Goal: Information Seeking & Learning: Learn about a topic

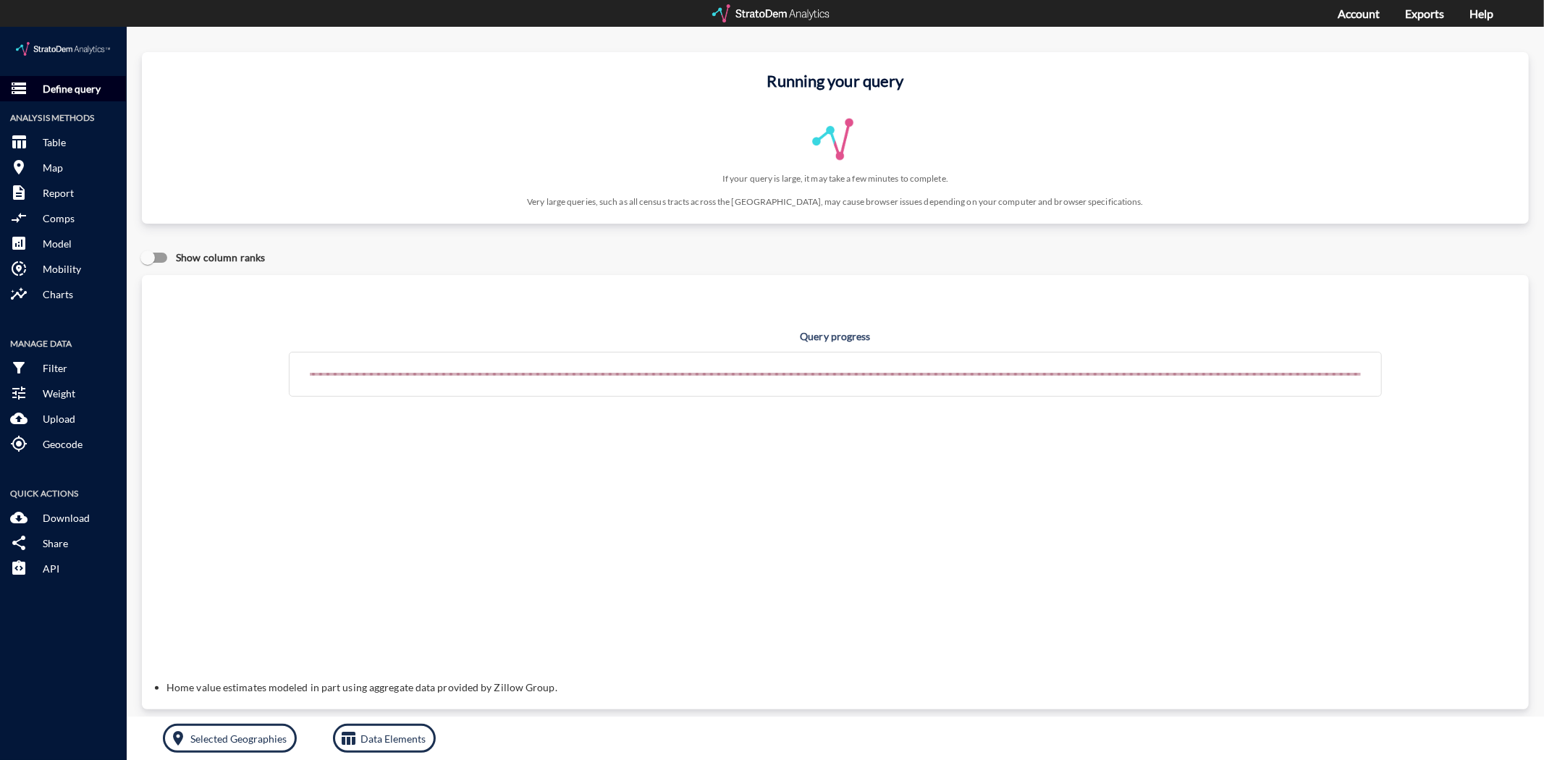
click p "Define query"
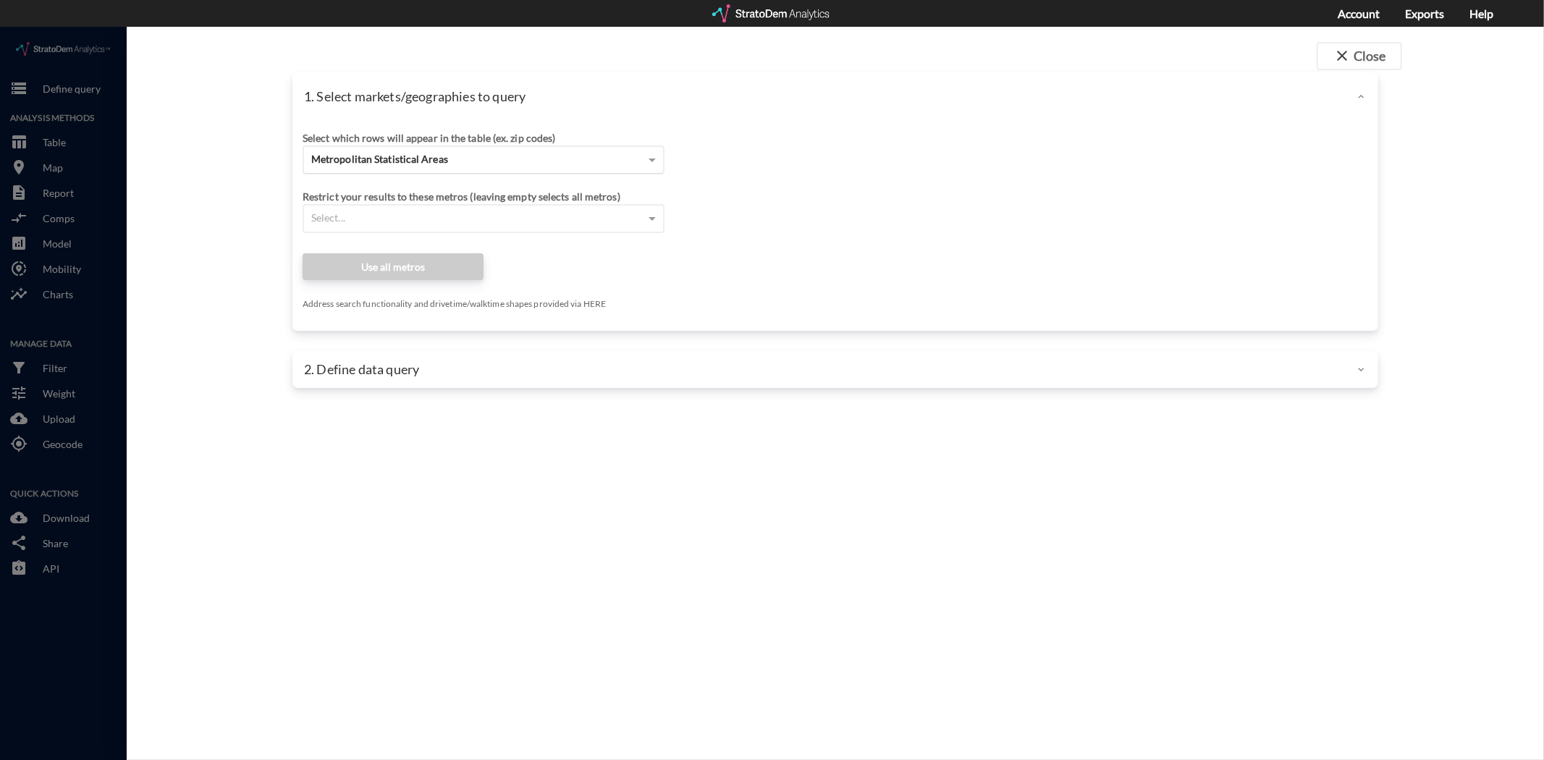
click div "Metropolitan Statistical Areas"
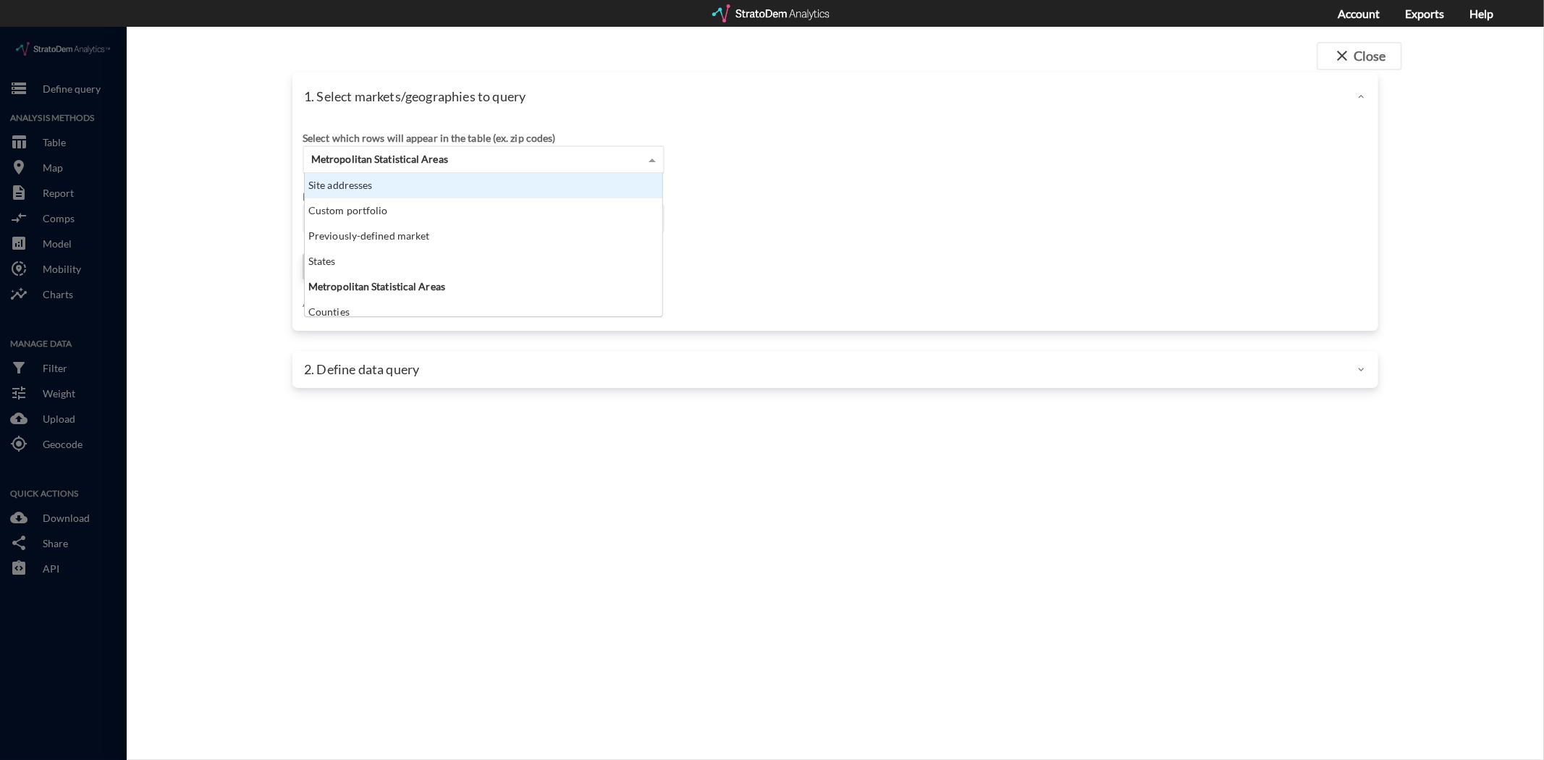
click div "Site addresses"
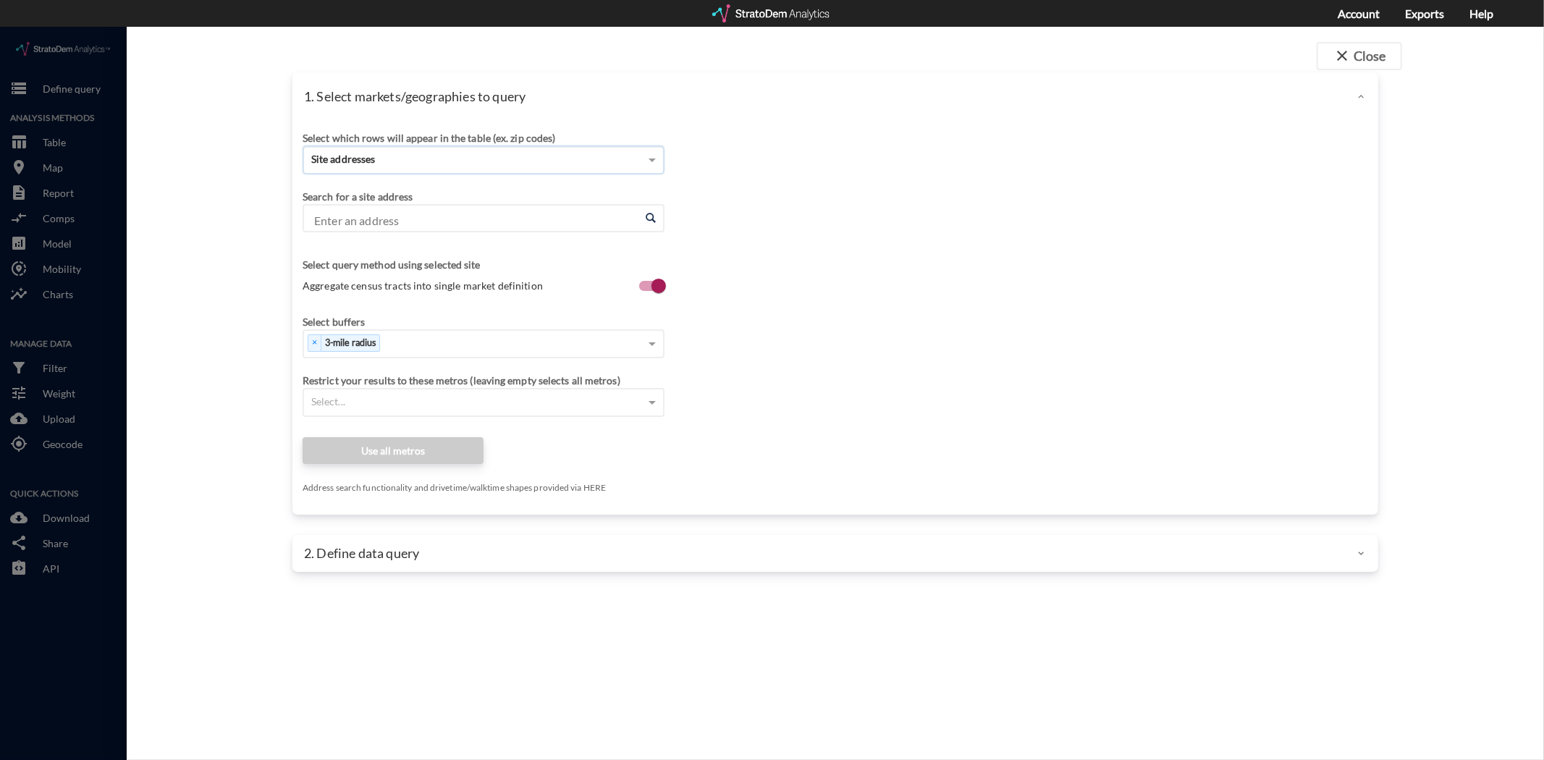
click input "Enter an address"
paste input "[STREET_ADDRESS]"
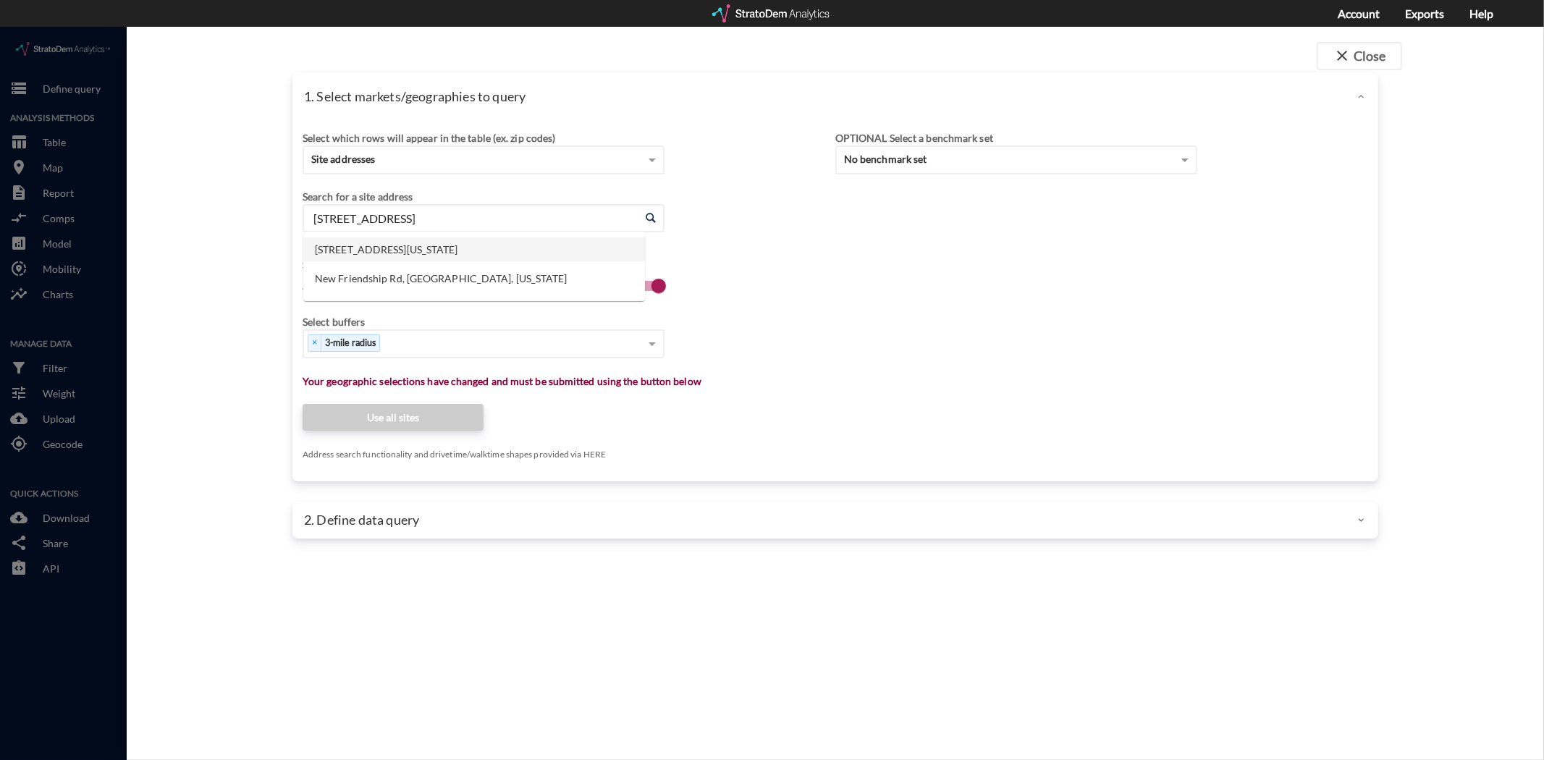
click li "[STREET_ADDRESS][US_STATE]"
type input "[STREET_ADDRESS][US_STATE]"
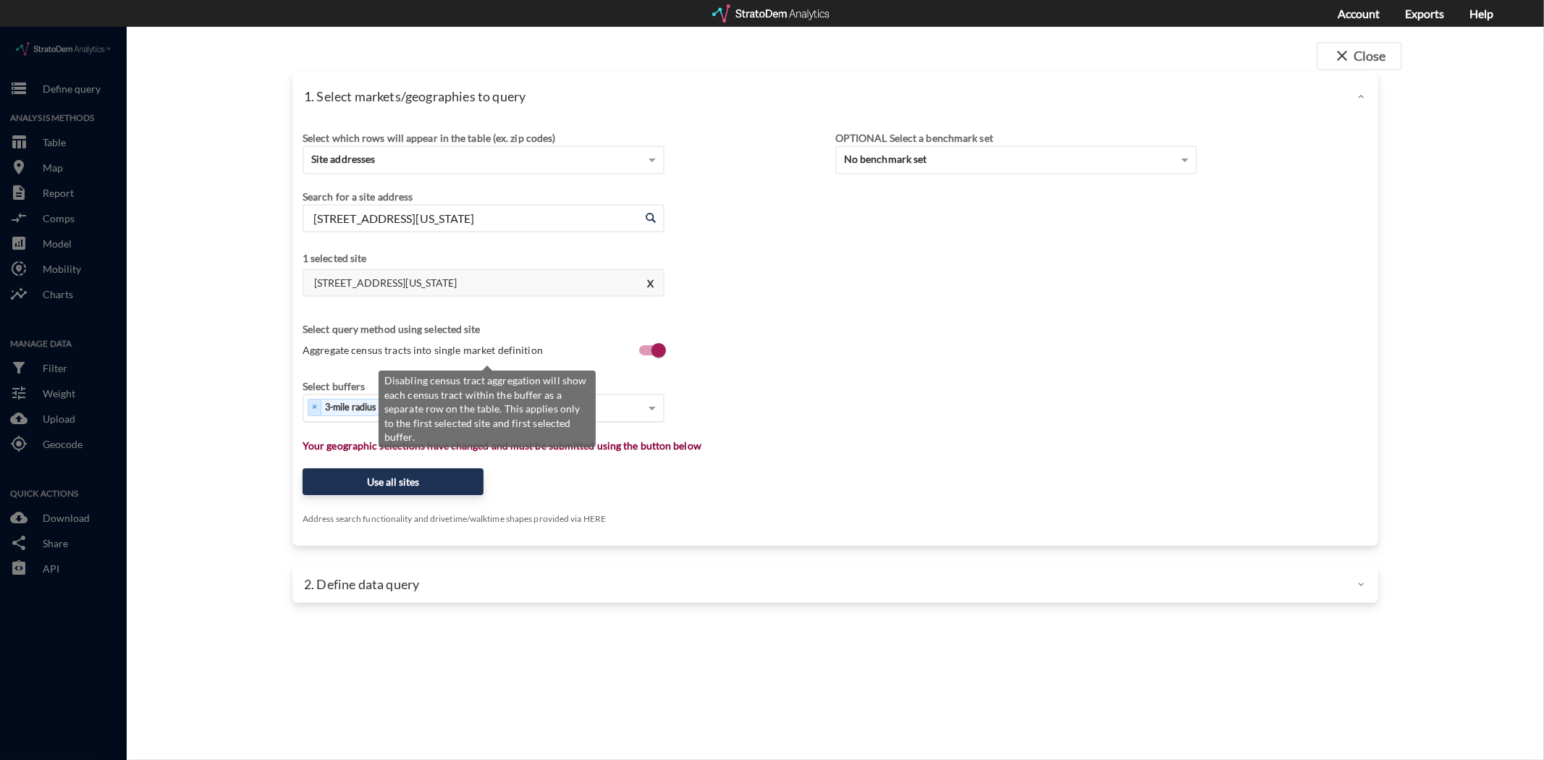
click span "Aggregate census tracts into single market definition"
click input "Aggregate census tracts into single market definition"
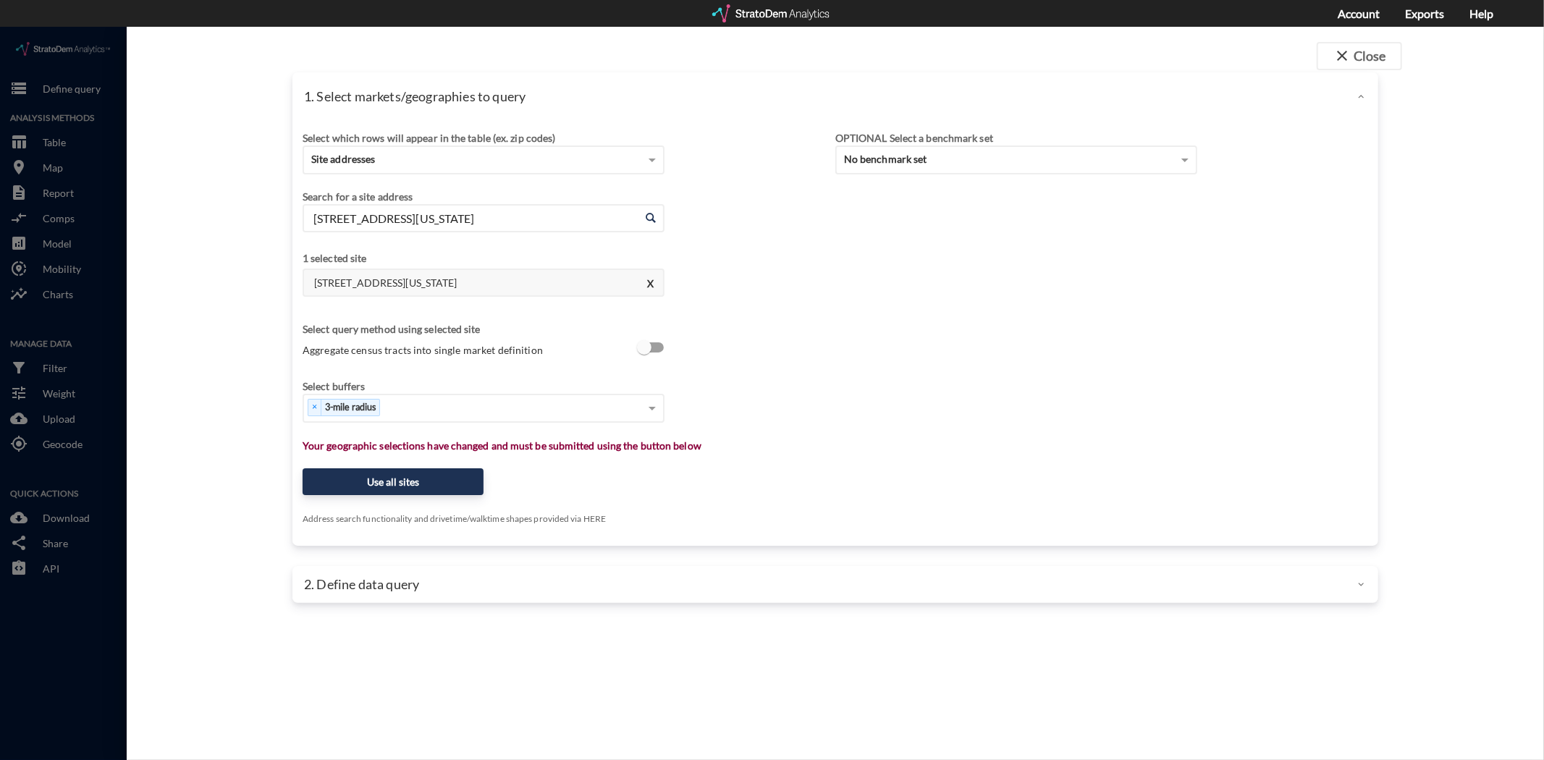
drag, startPoint x: 352, startPoint y: 324, endPoint x: 440, endPoint y: 319, distance: 88.4
click span "Aggregate census tracts into single market definition"
click input "Aggregate census tracts into single market definition"
checkbox input "true"
drag, startPoint x: 313, startPoint y: 377, endPoint x: 384, endPoint y: 384, distance: 72.1
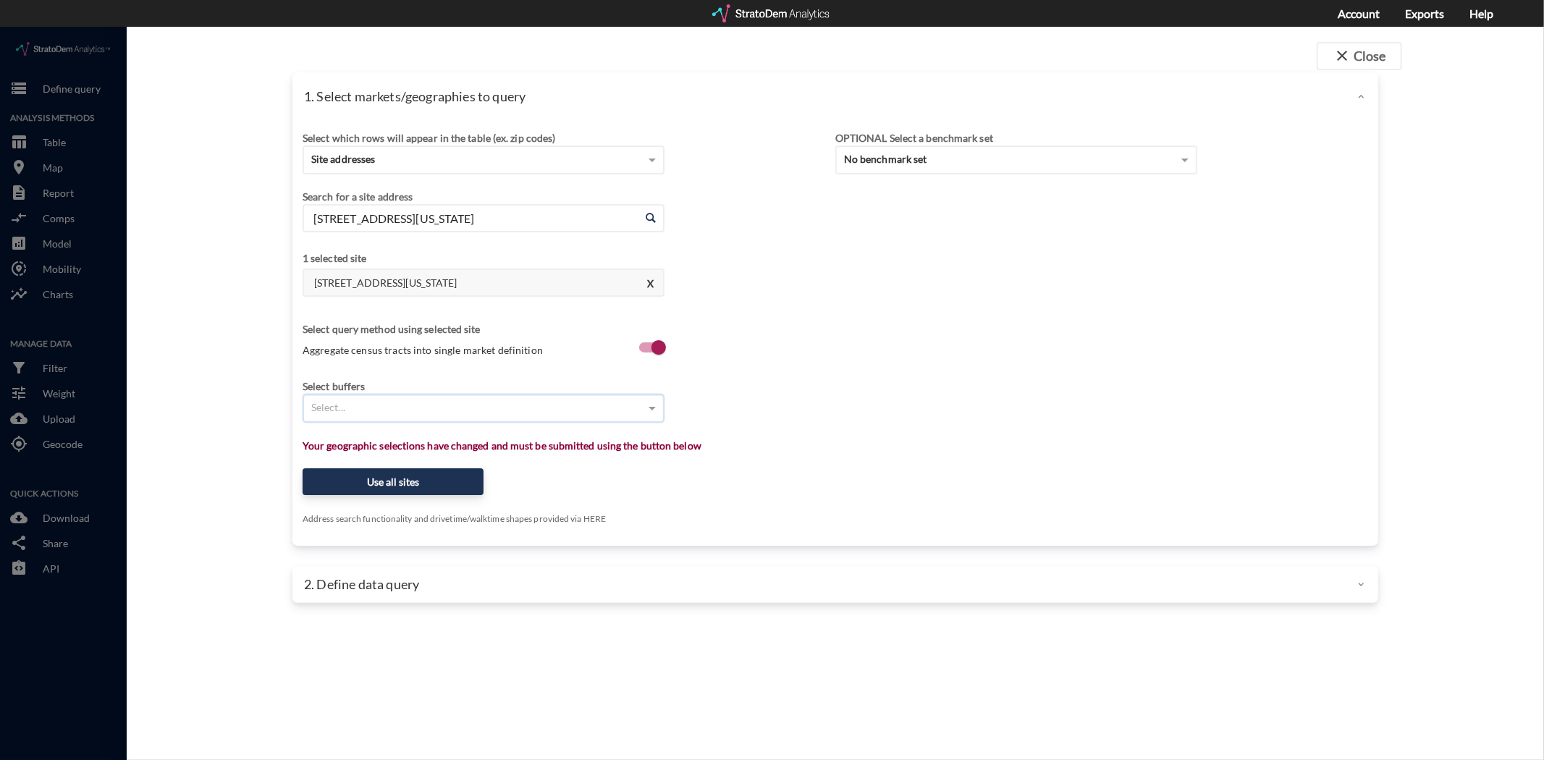
click div "Select..."
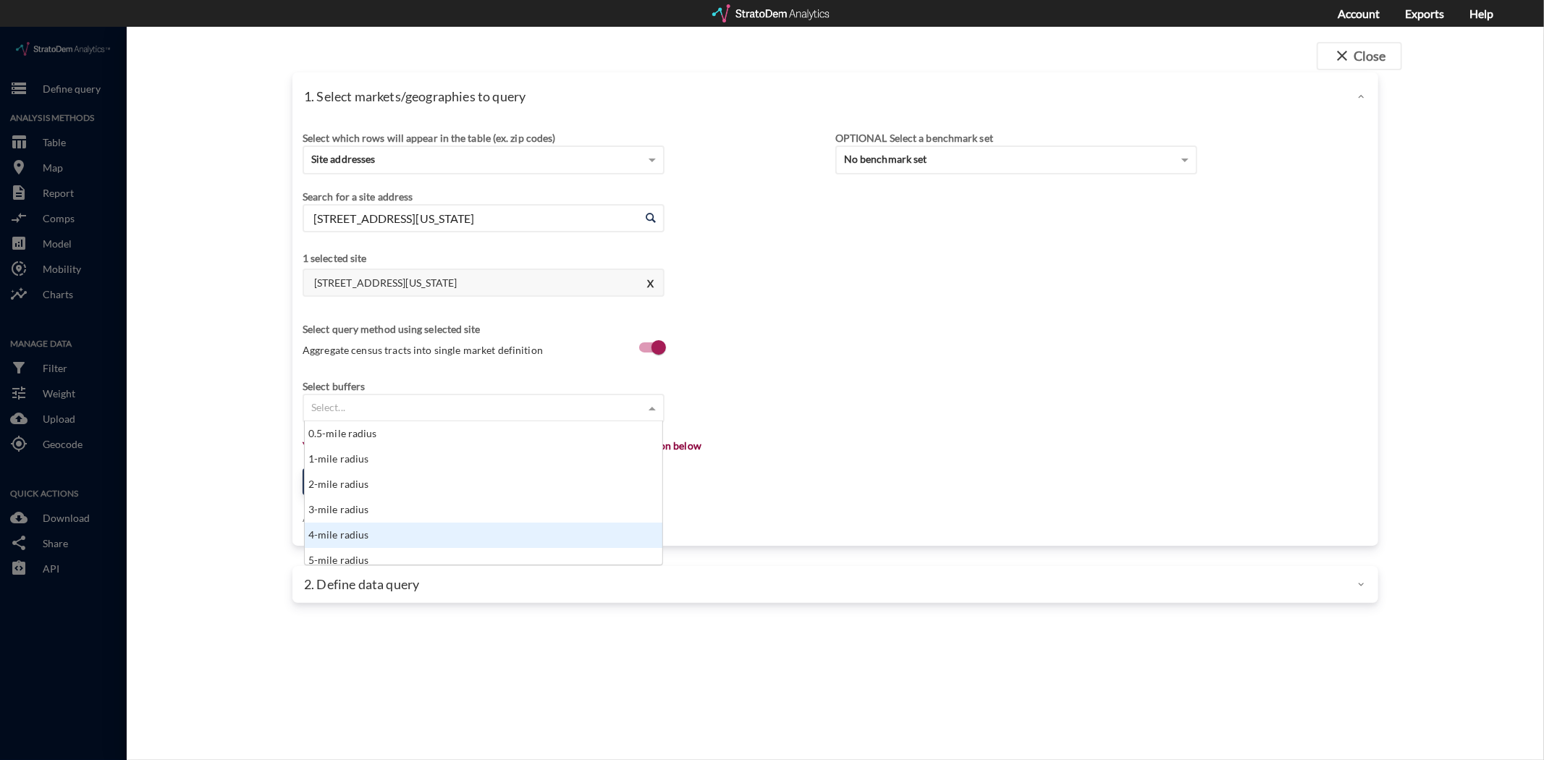
scroll to position [7, 0]
click div "5-mile radius"
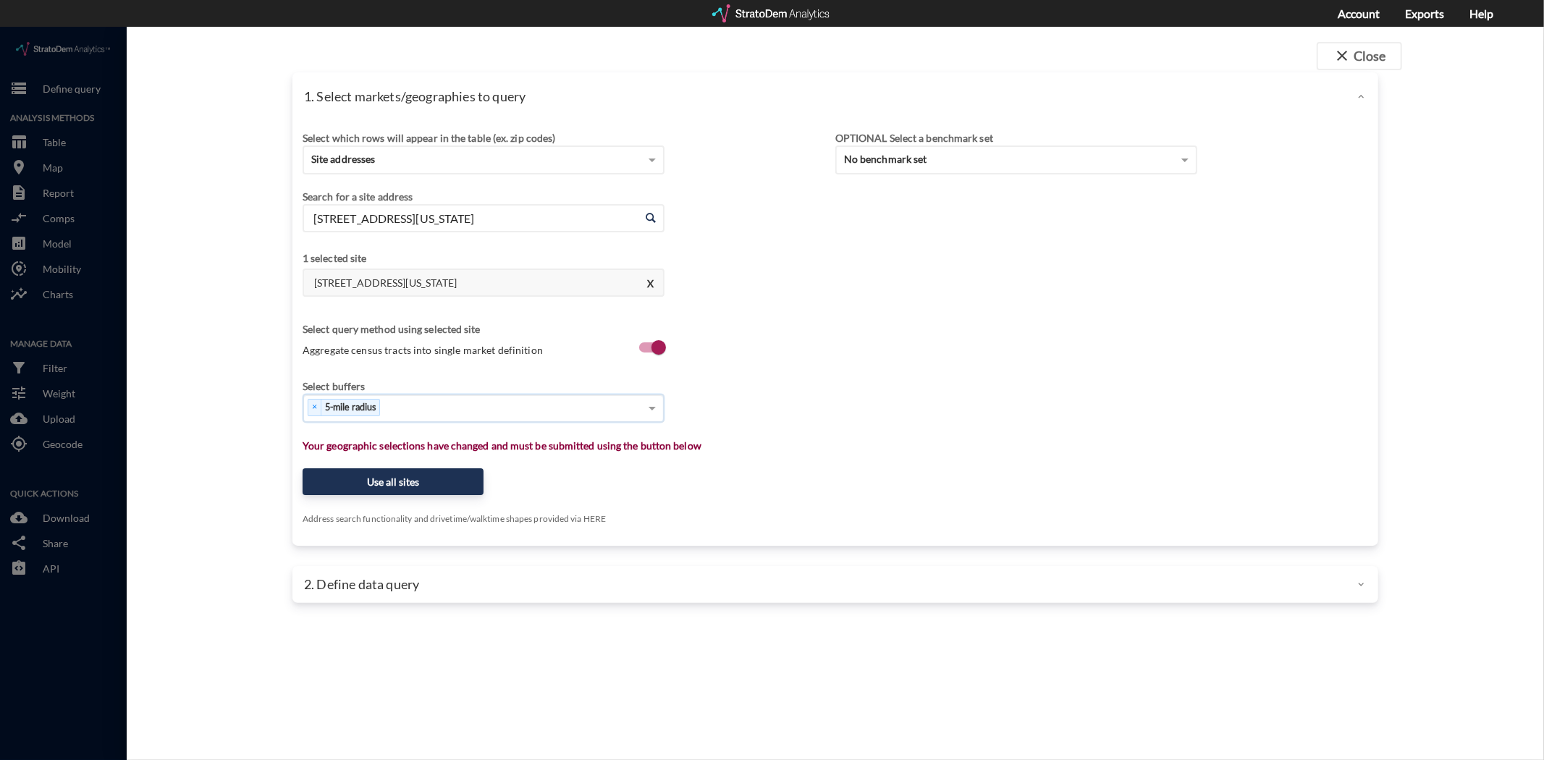
click div "× 5-mile radius"
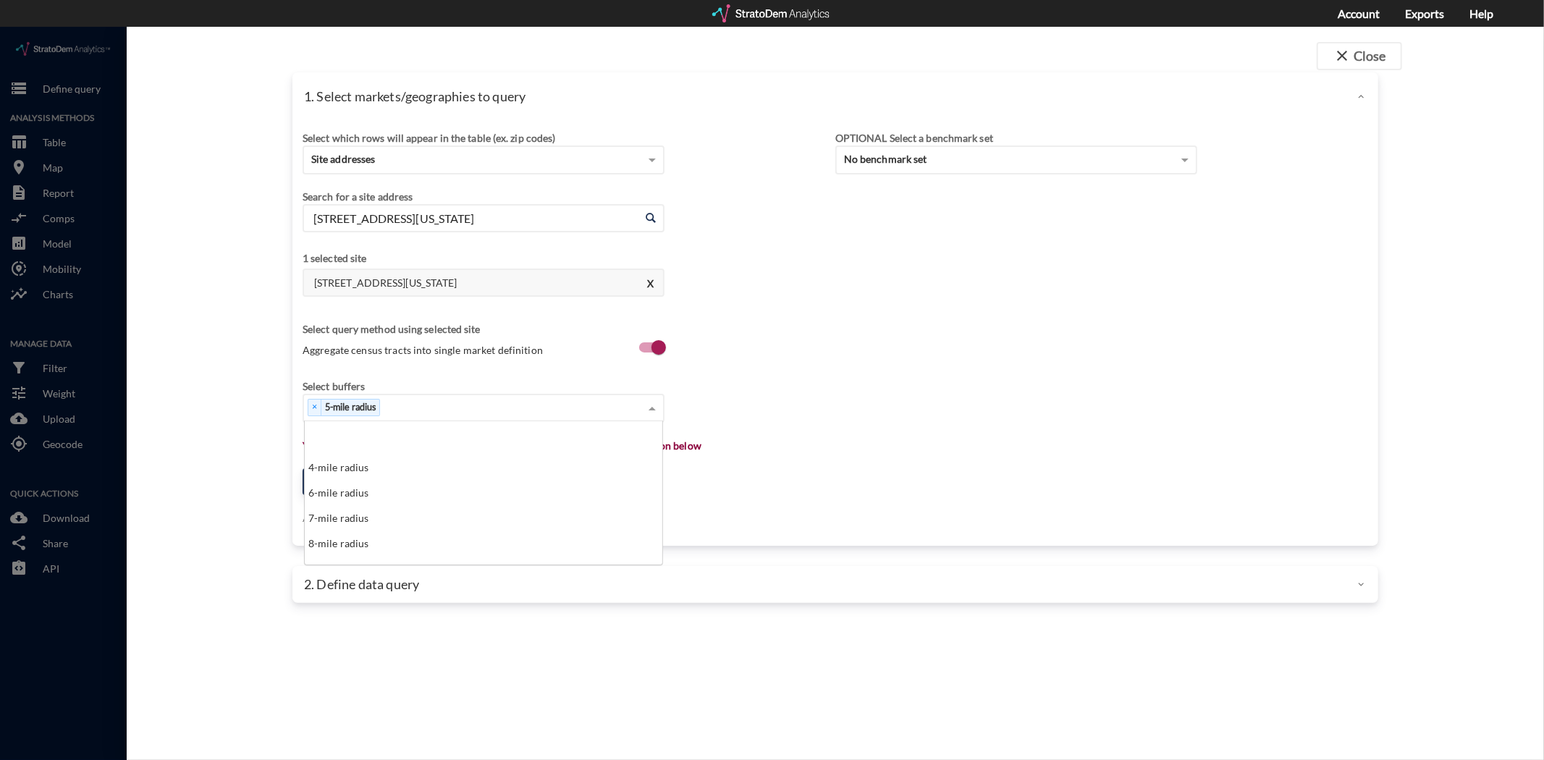
scroll to position [161, 0]
click div "10-mile radius"
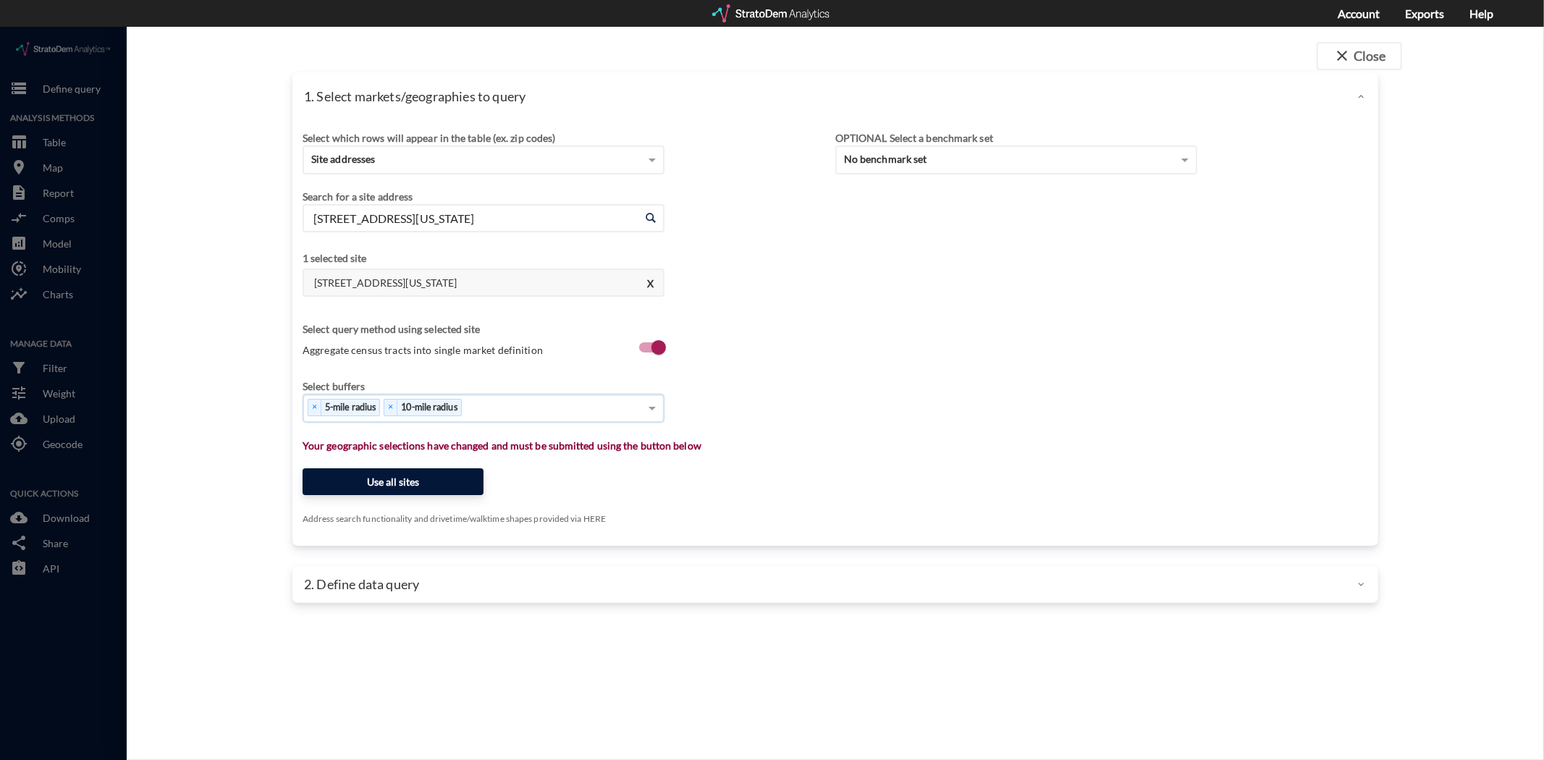
click button "Use all sites"
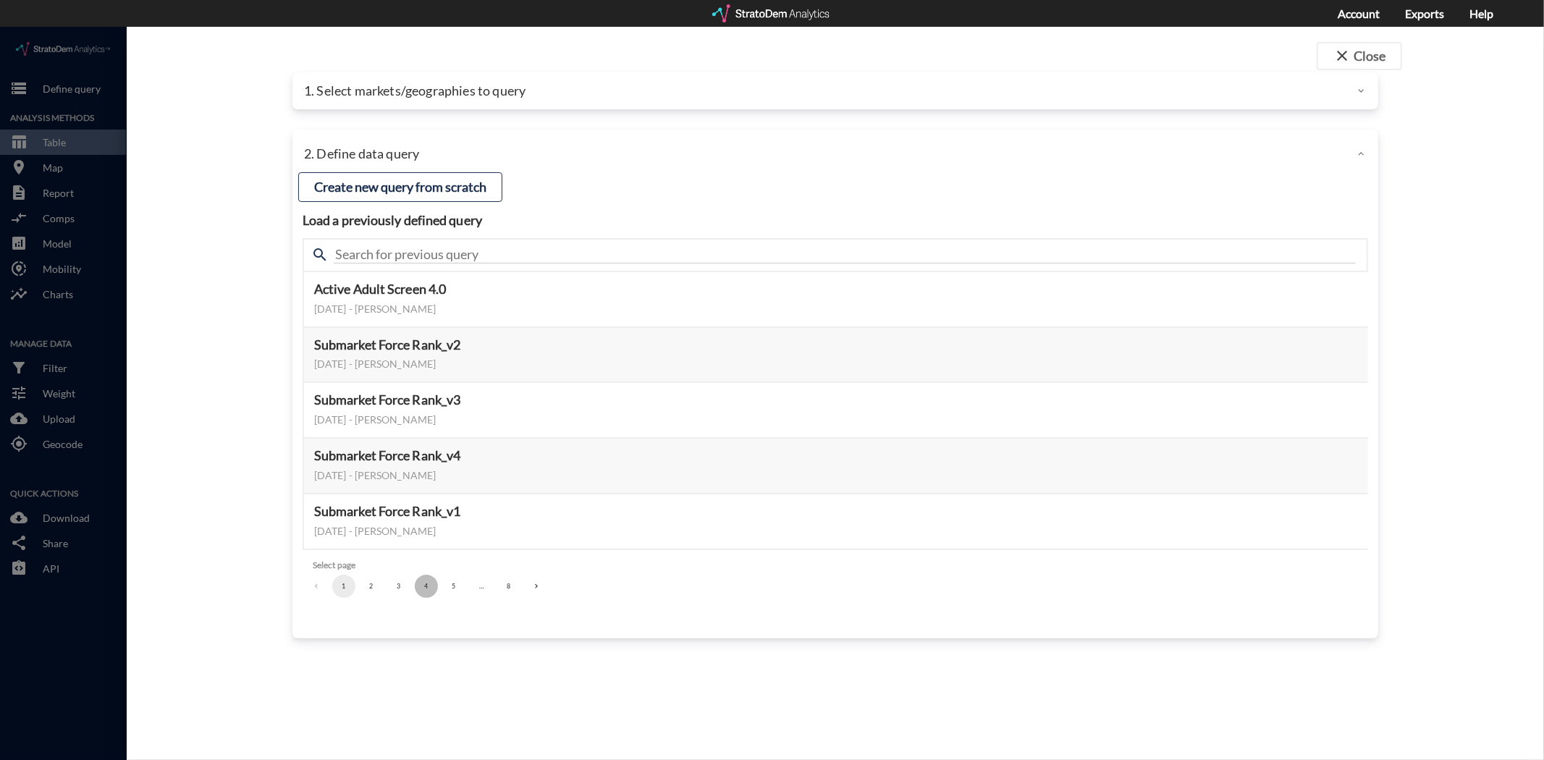
click button "4"
click button "5"
click button "Select this query"
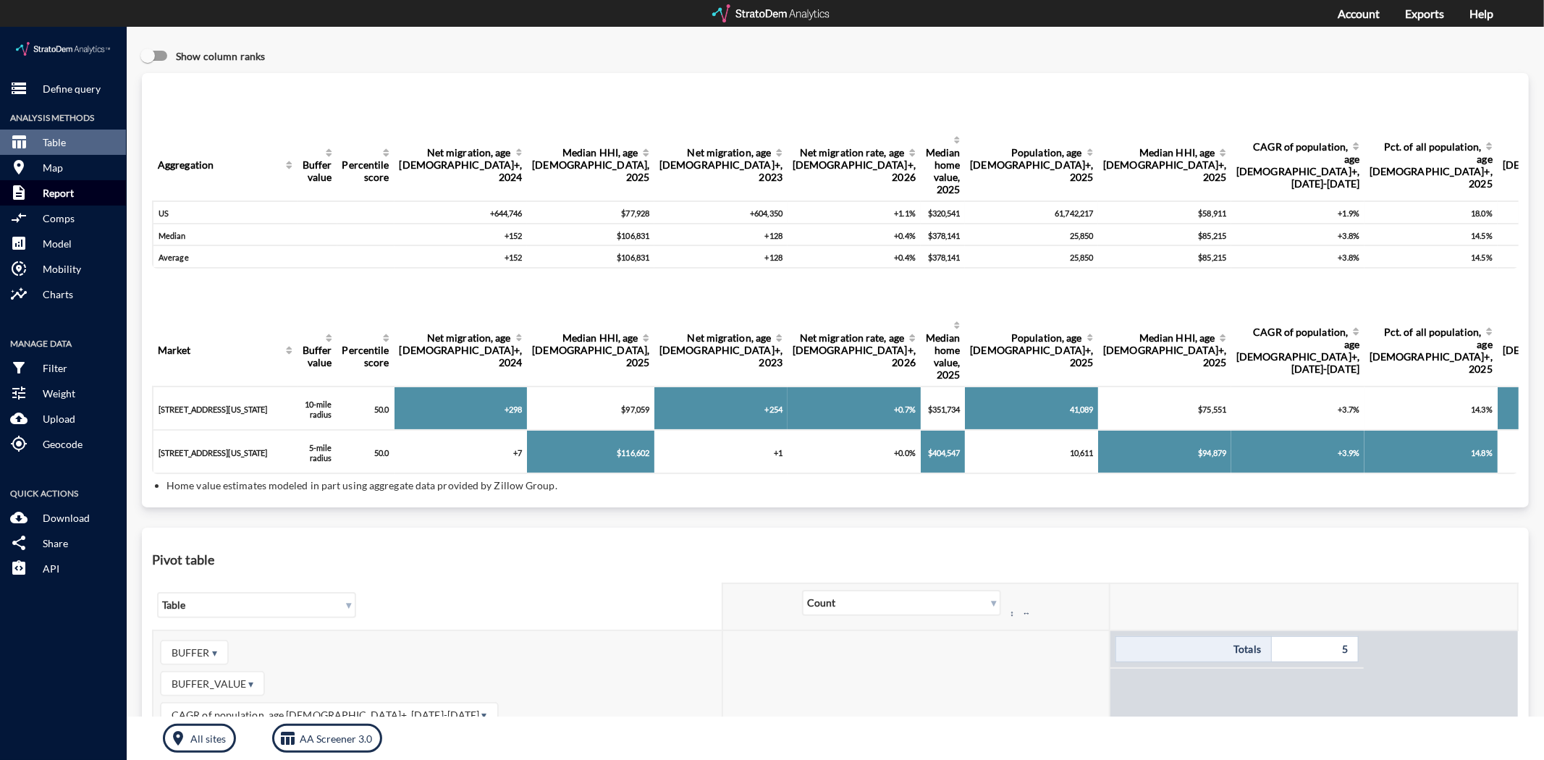
click button "description Report"
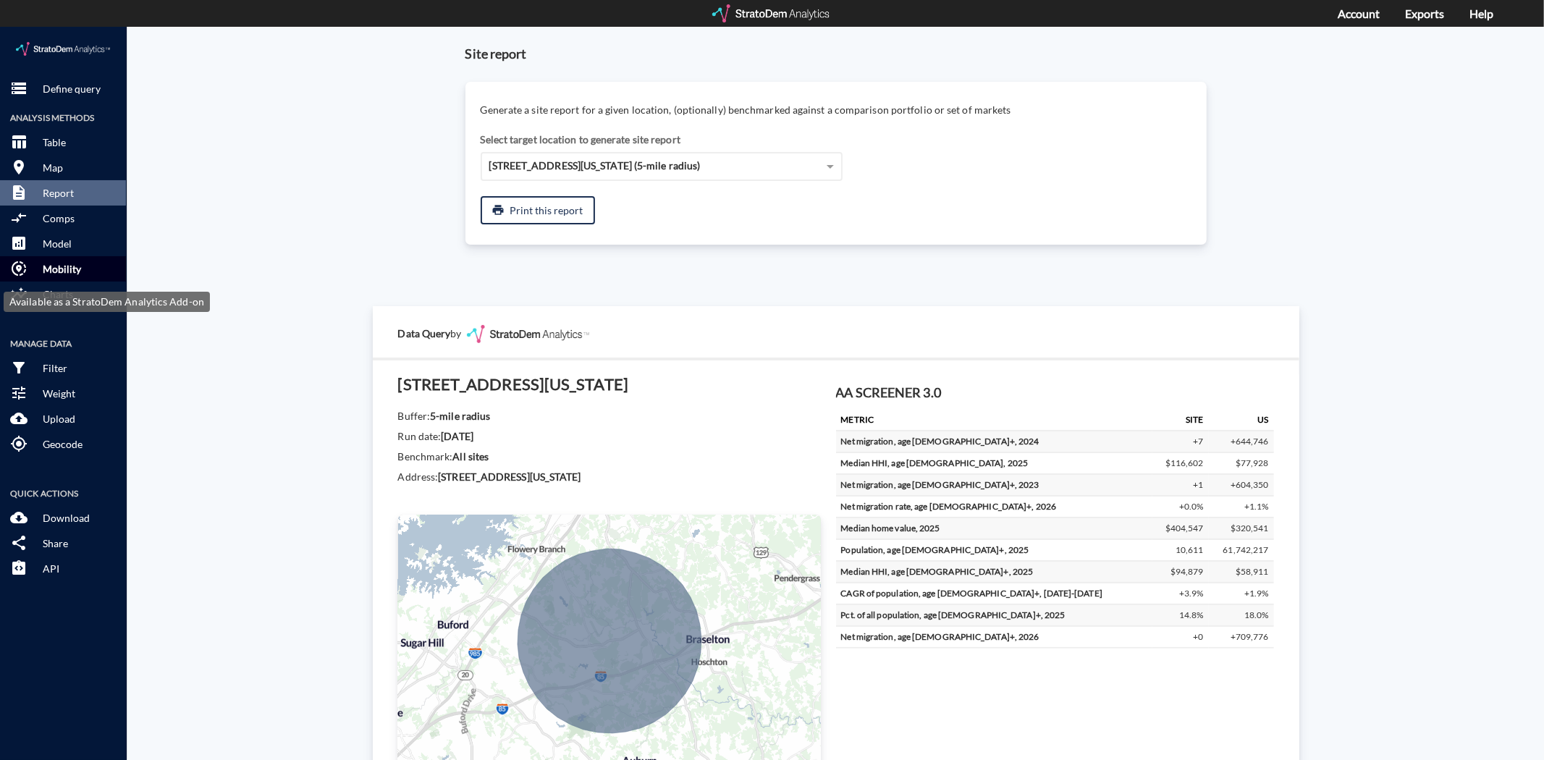
click button "share_location Mobility"
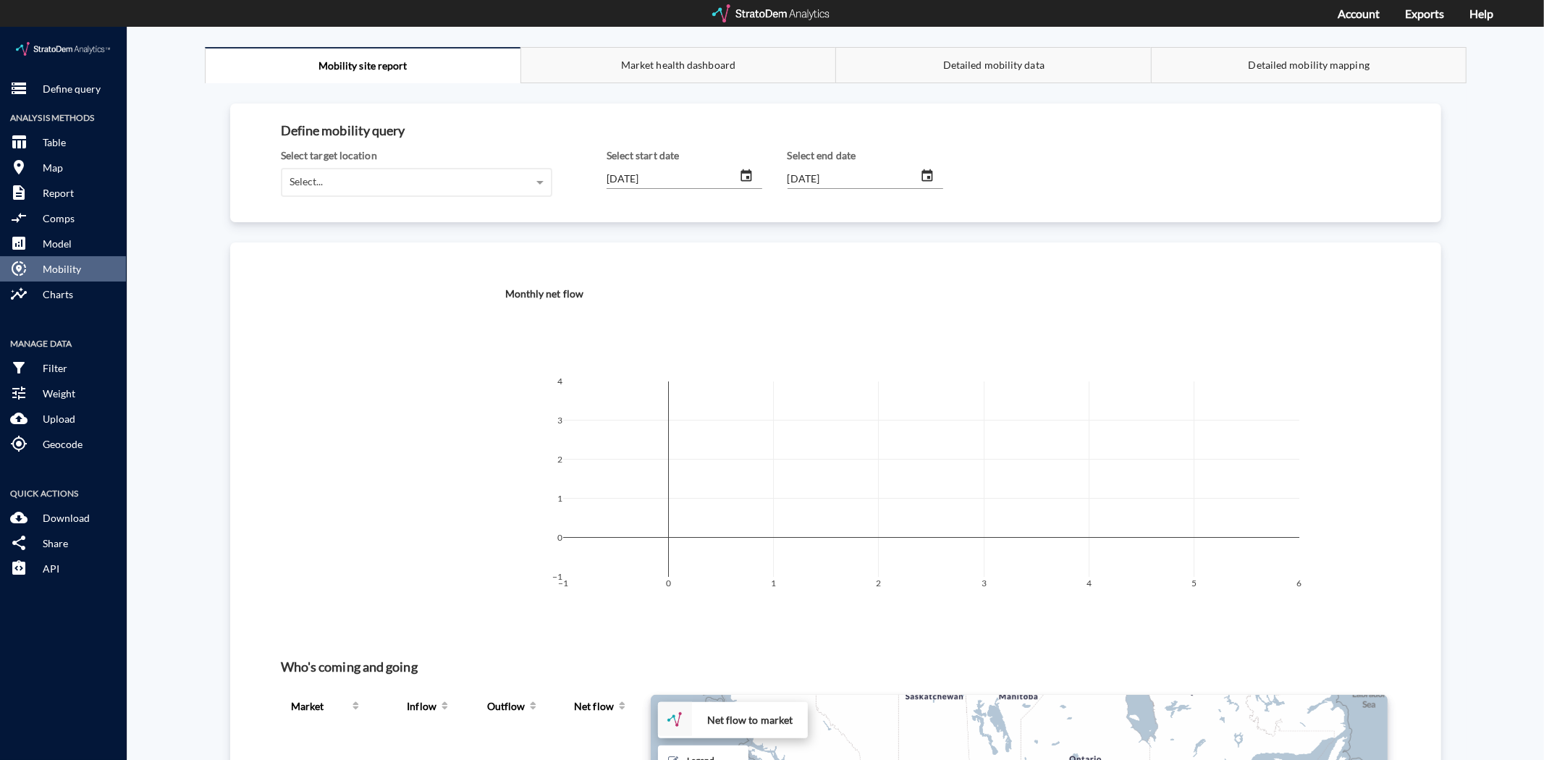
click button "change date"
click icon "button"
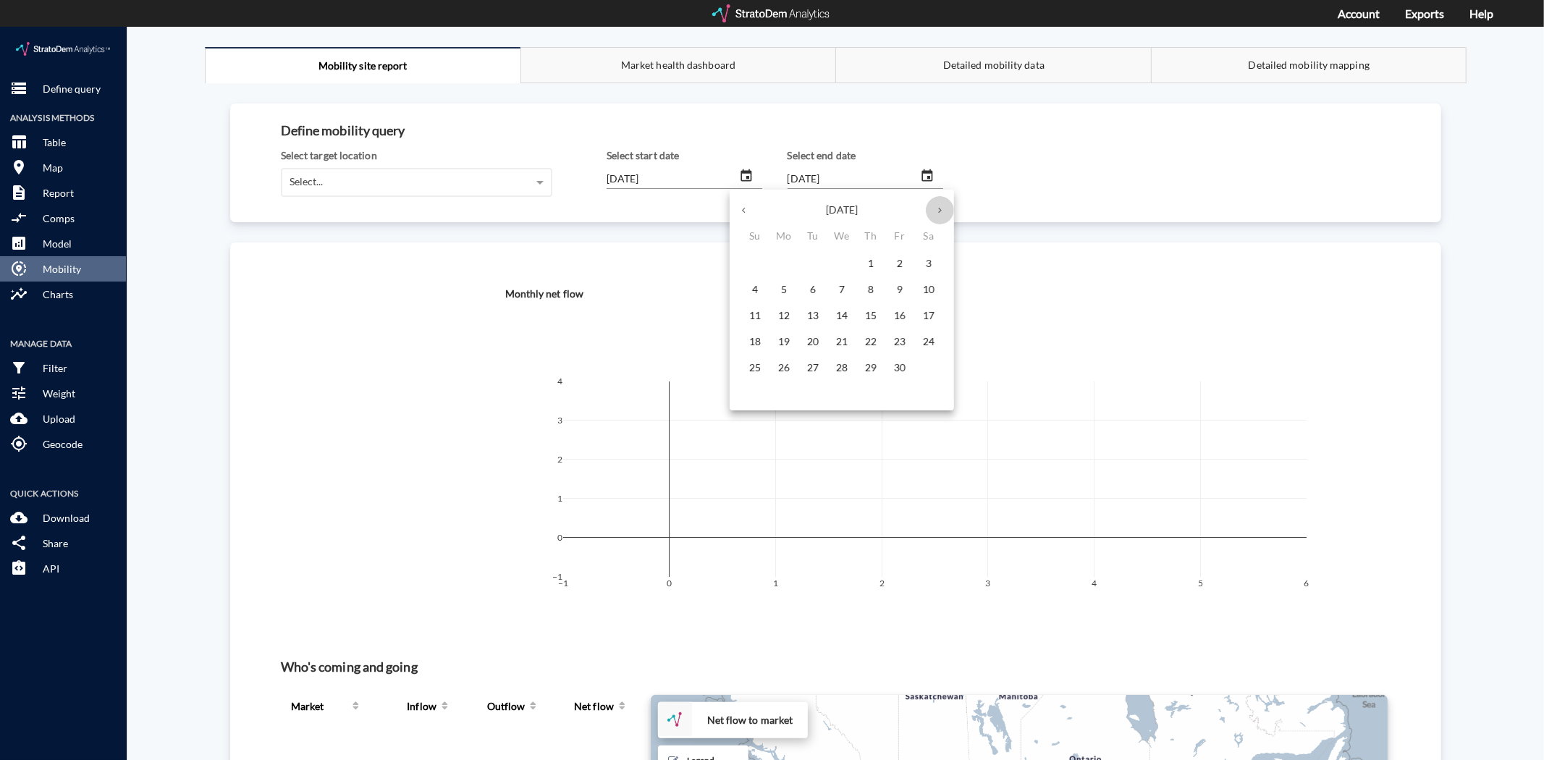
click icon "button"
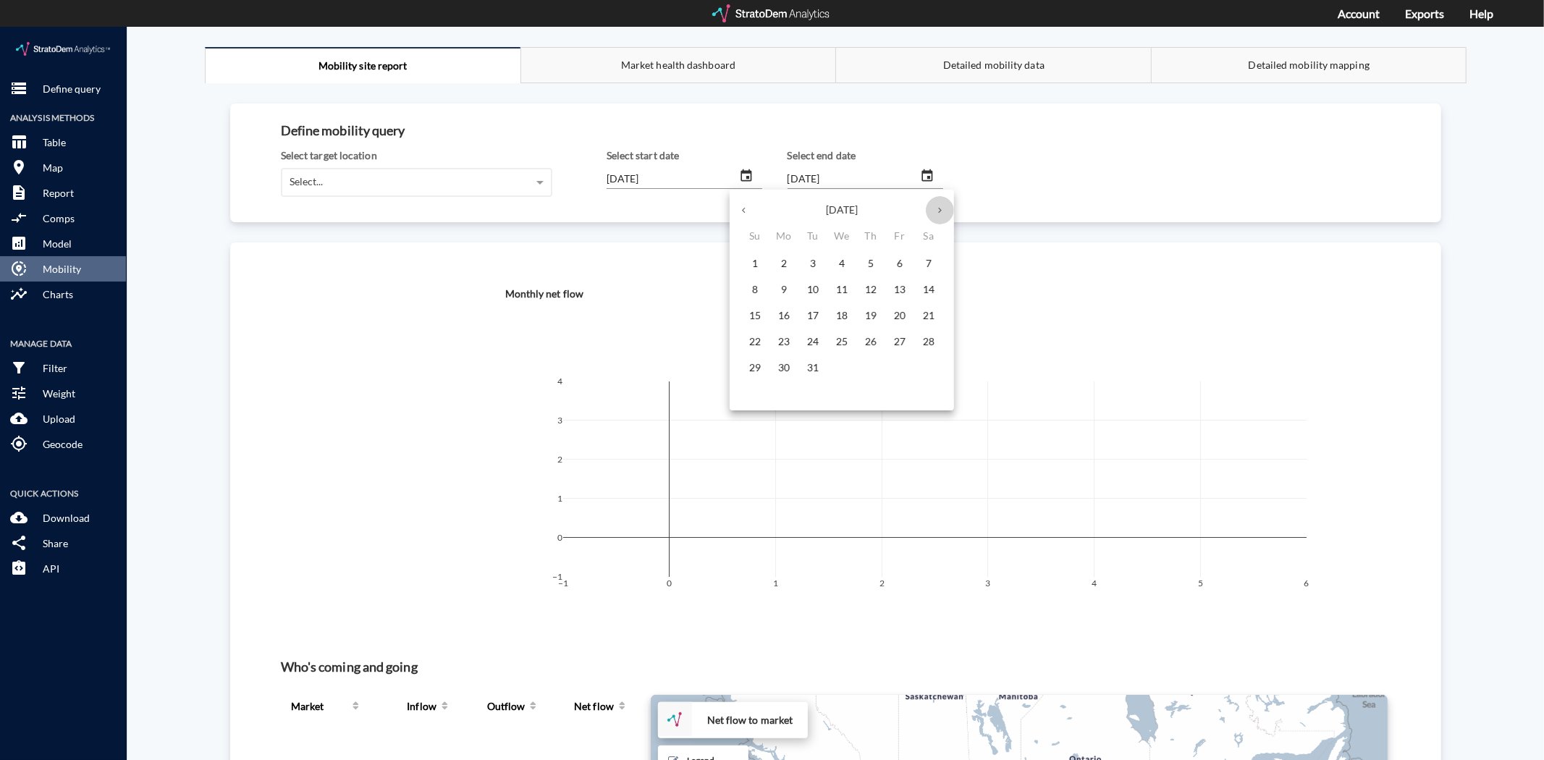
click icon "button"
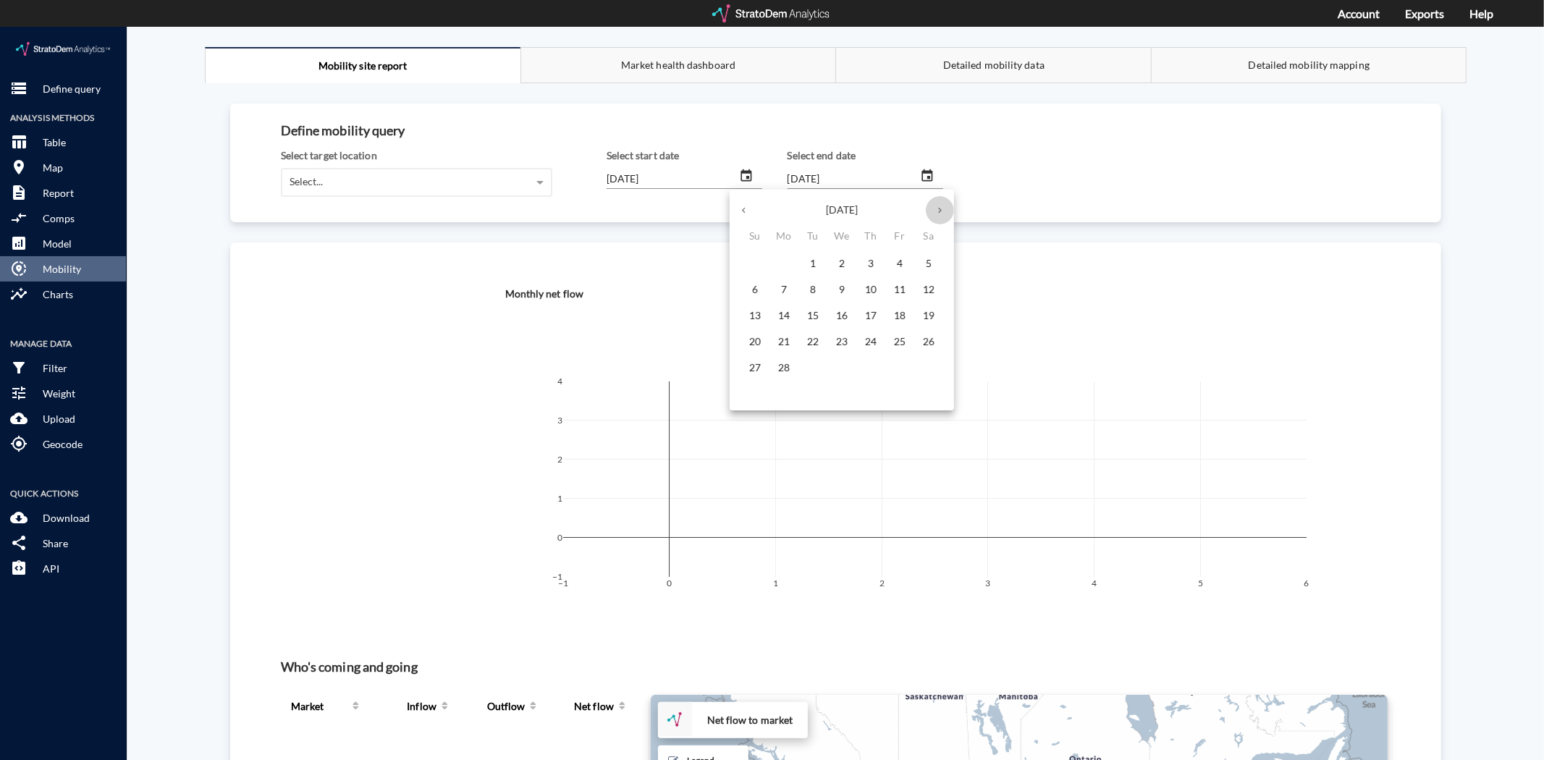
click icon "button"
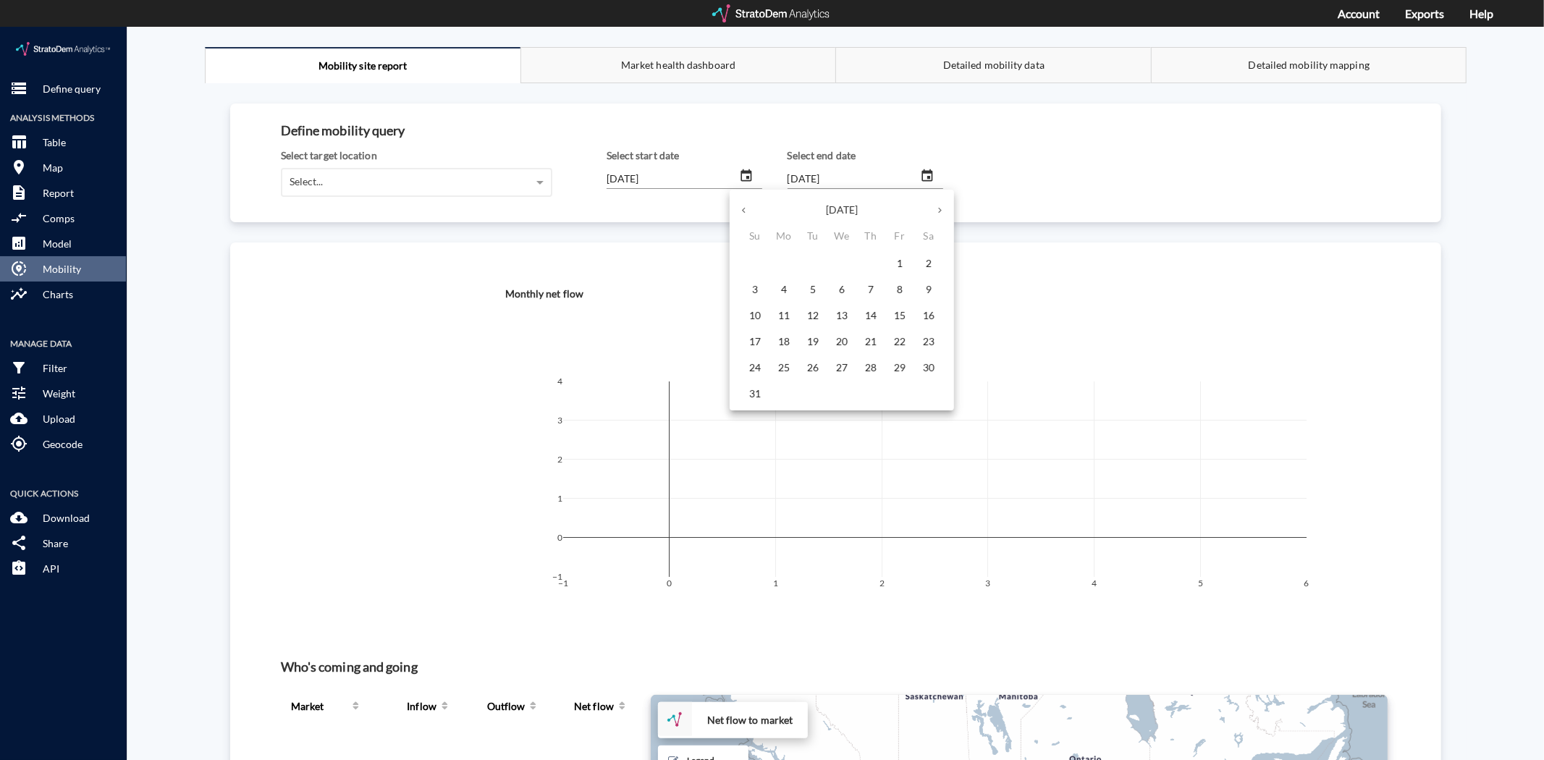
click icon "button"
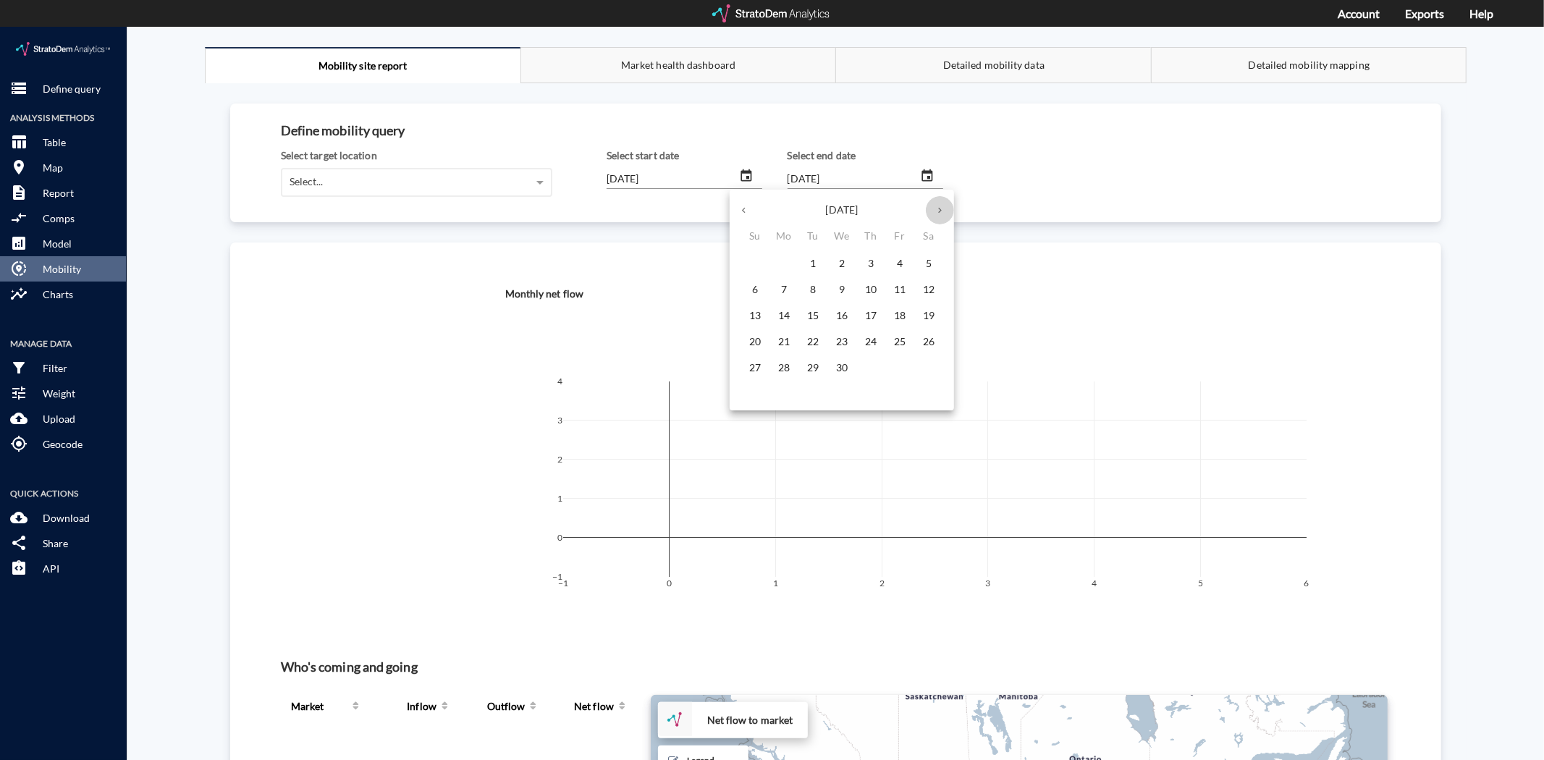
click icon "button"
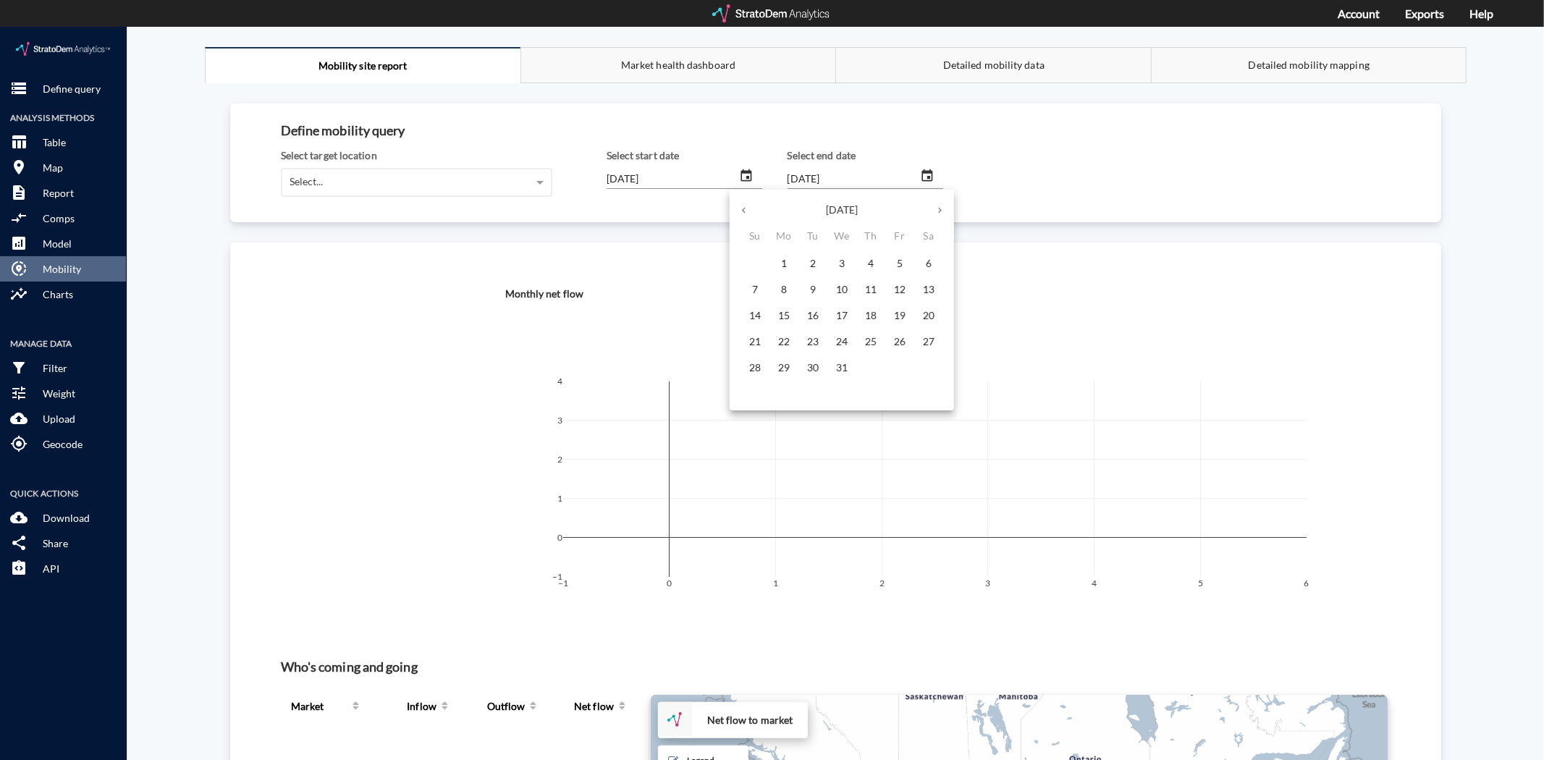
click icon "button"
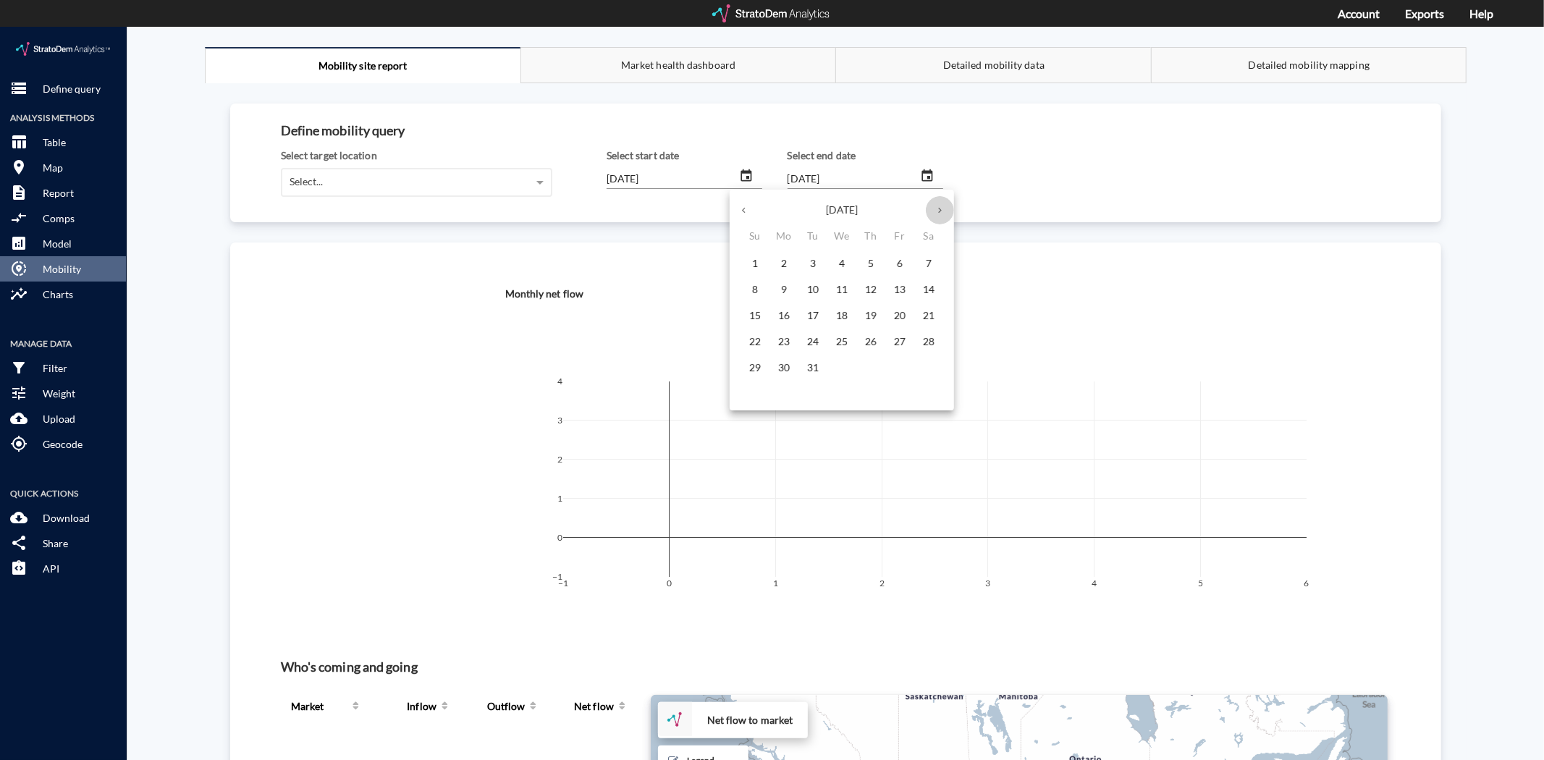
click icon "button"
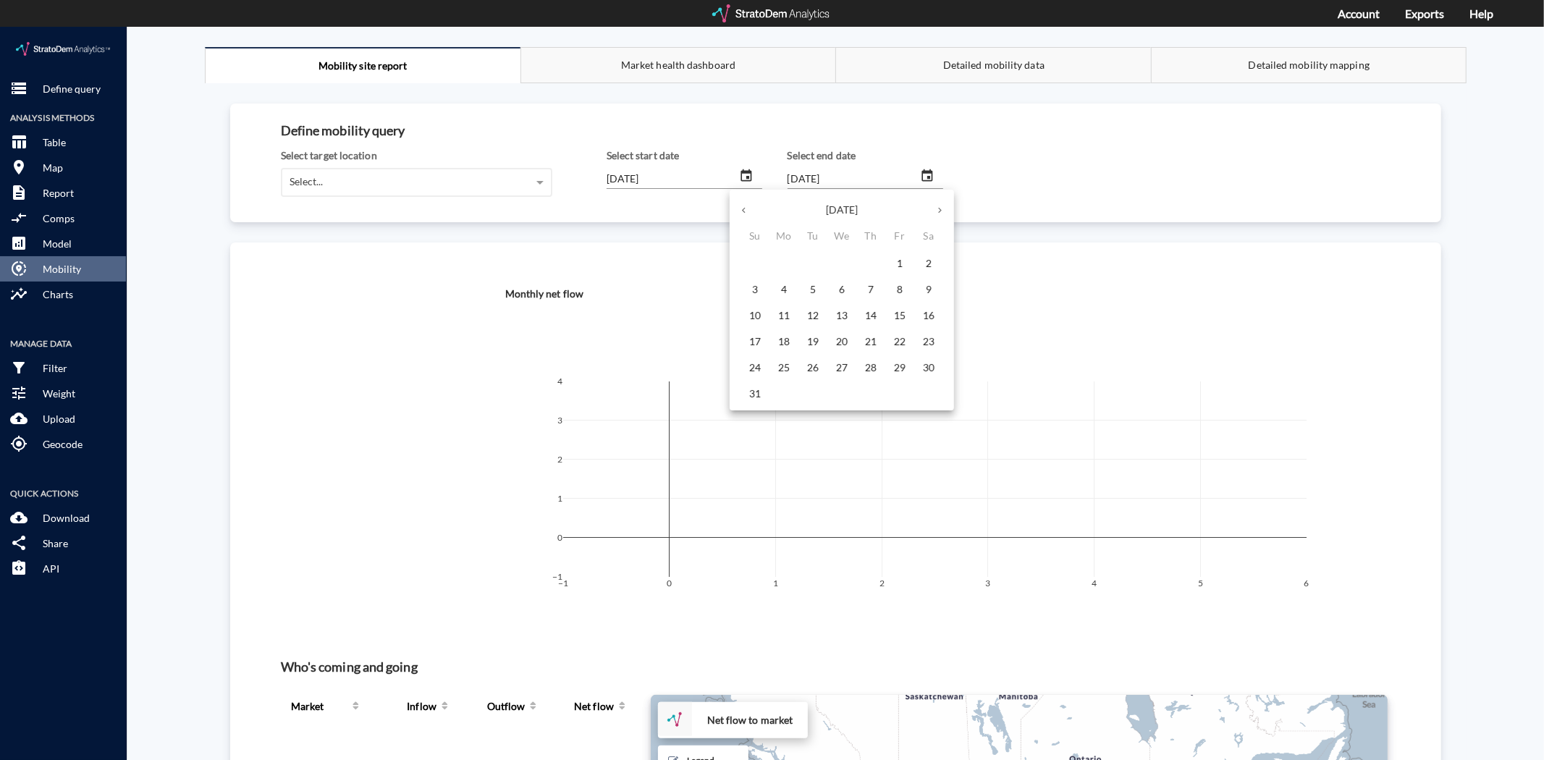
click icon "button"
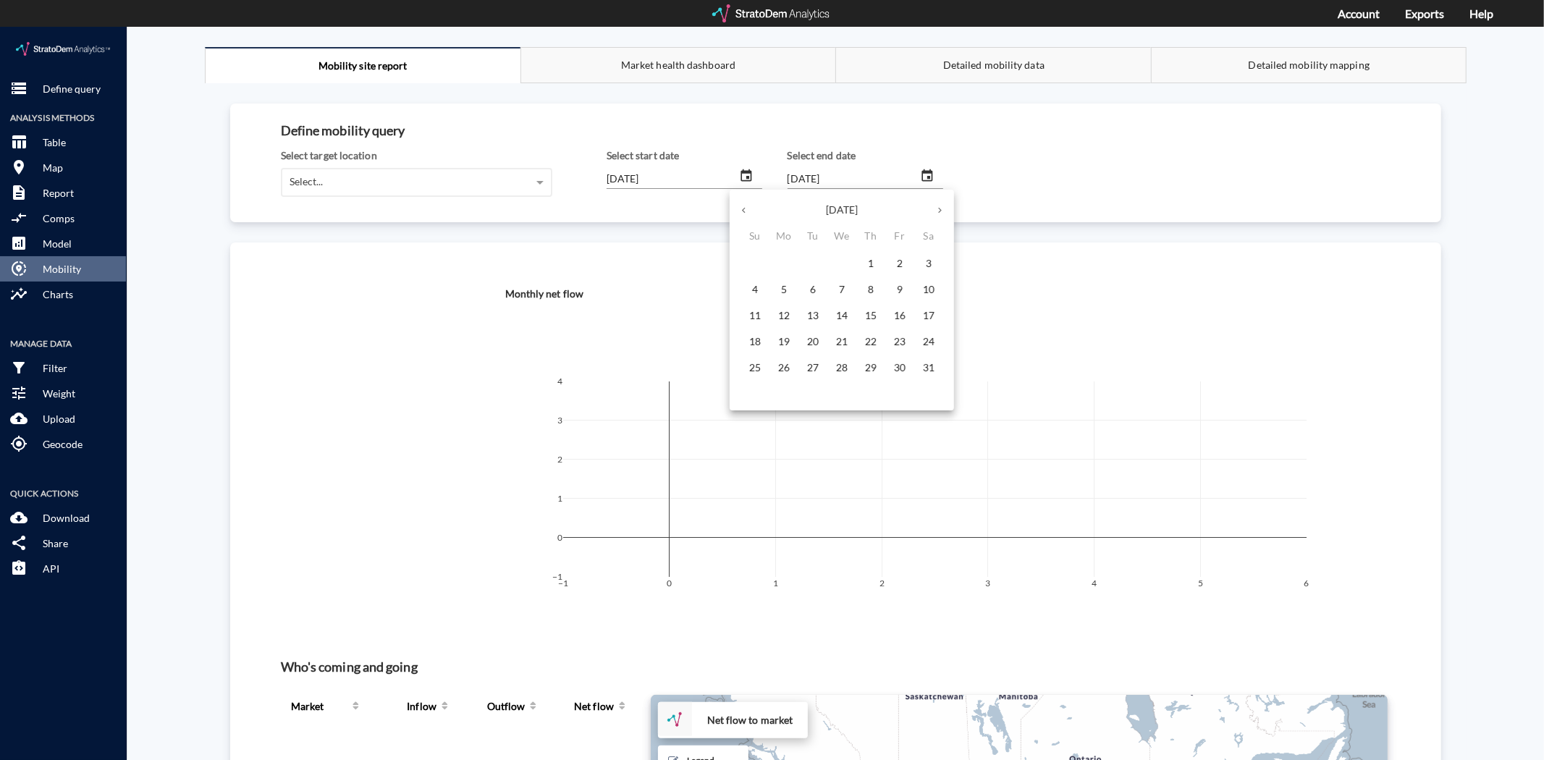
click icon "button"
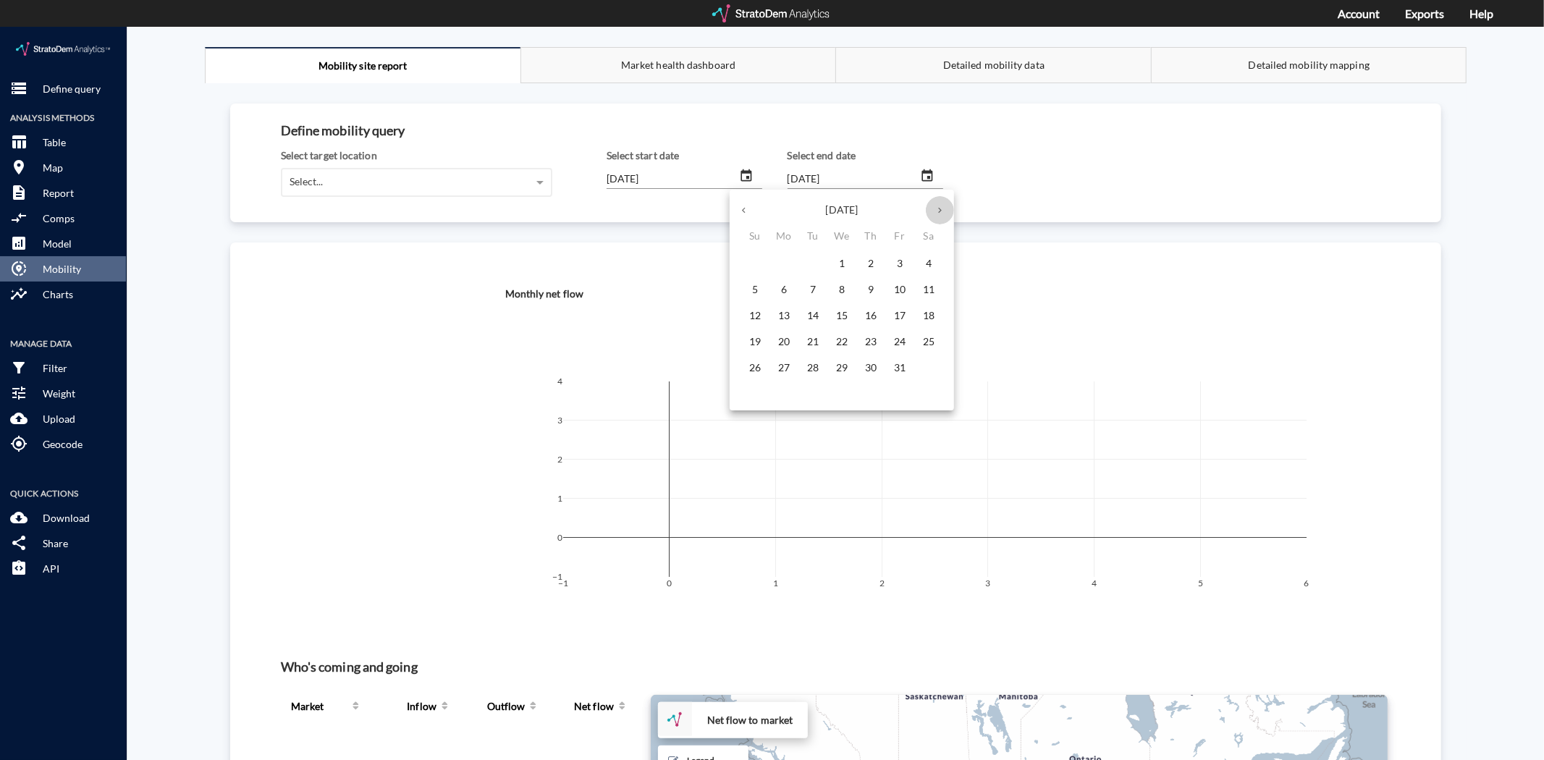
click button "button"
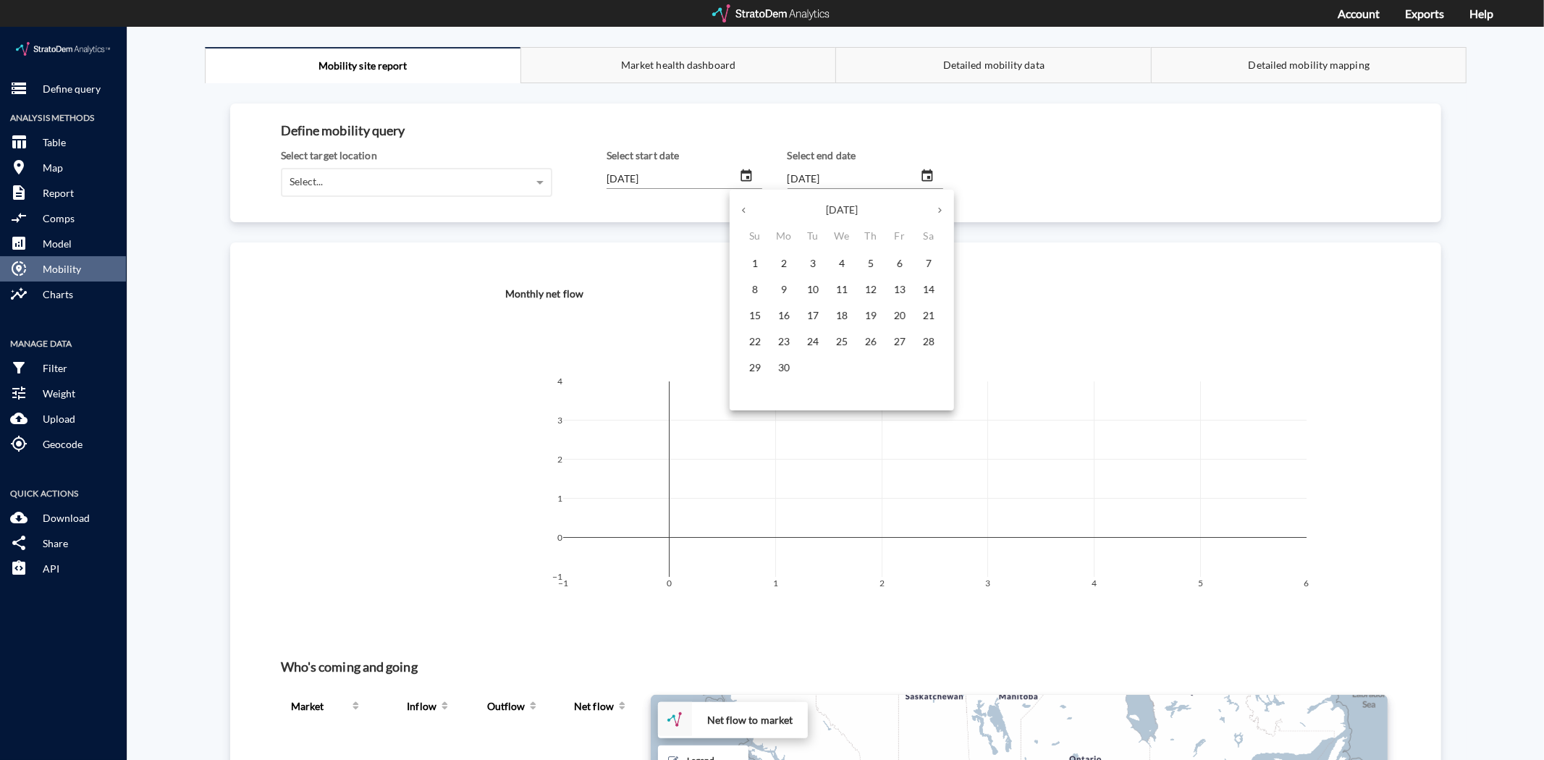
click button "button"
click icon "button"
click p "1"
type input "[DATE]"
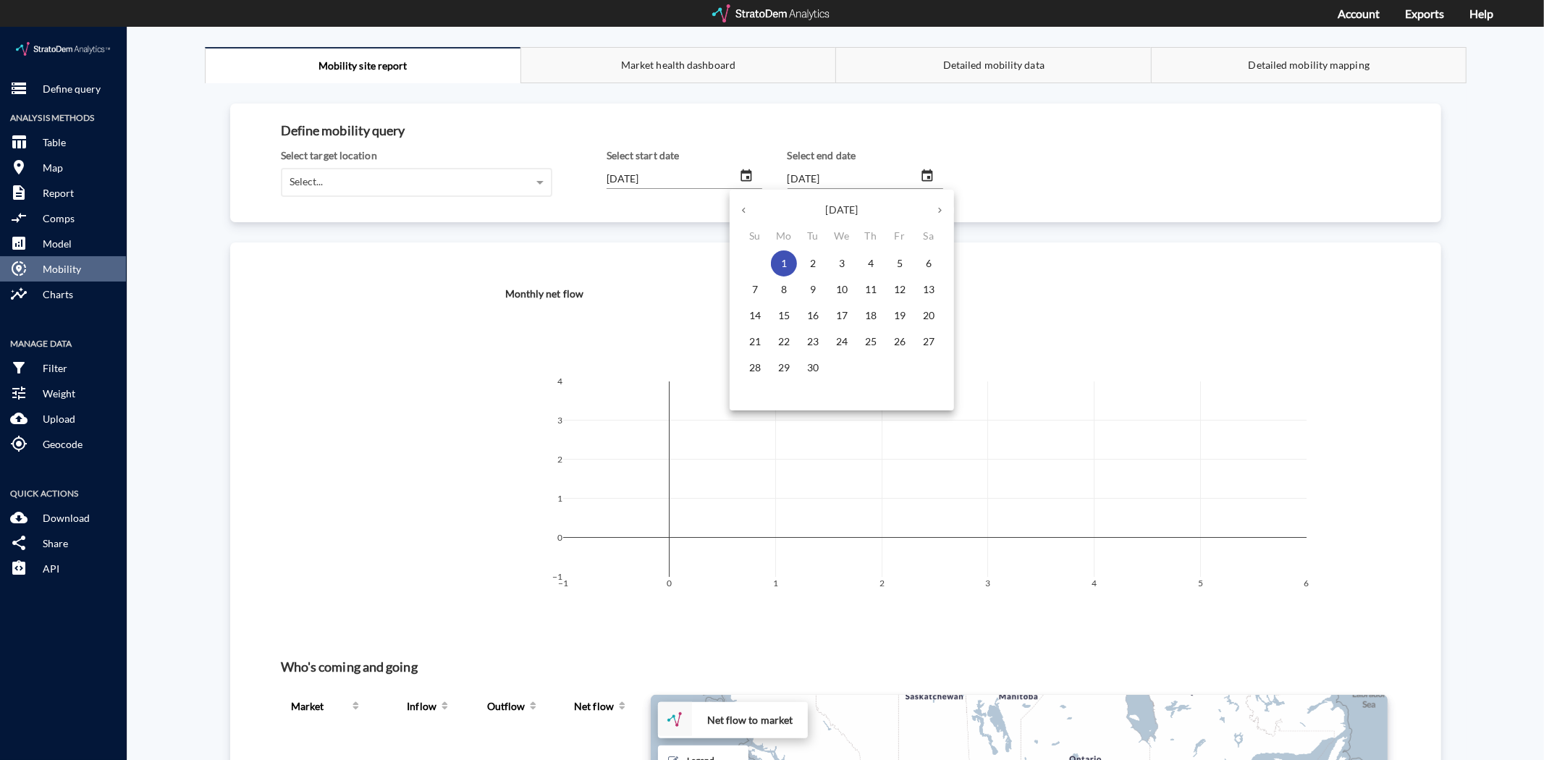
click div
click div "Select..."
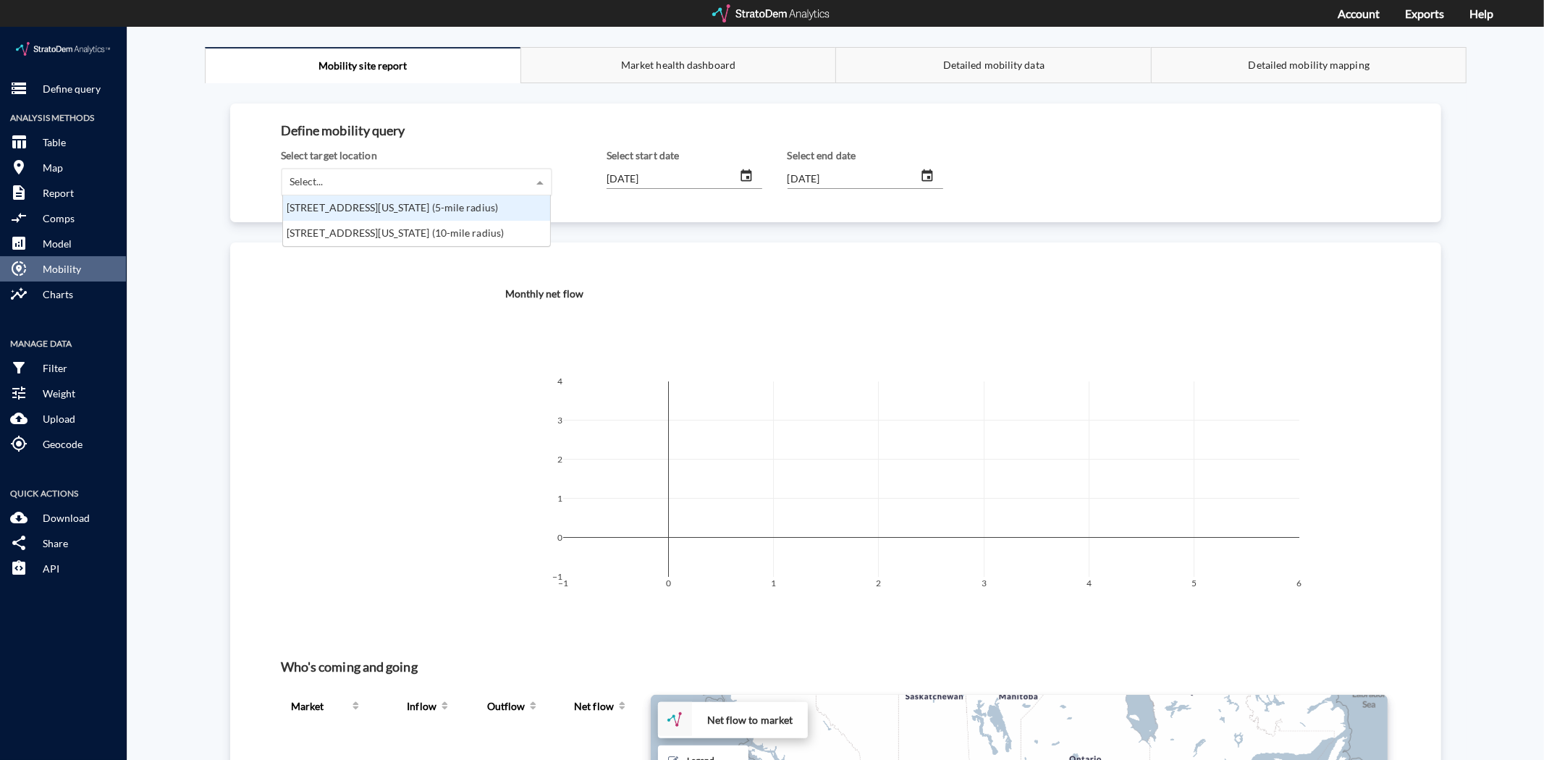
scroll to position [38, 259]
click div "[STREET_ADDRESS][US_STATE] (5-mile radius)"
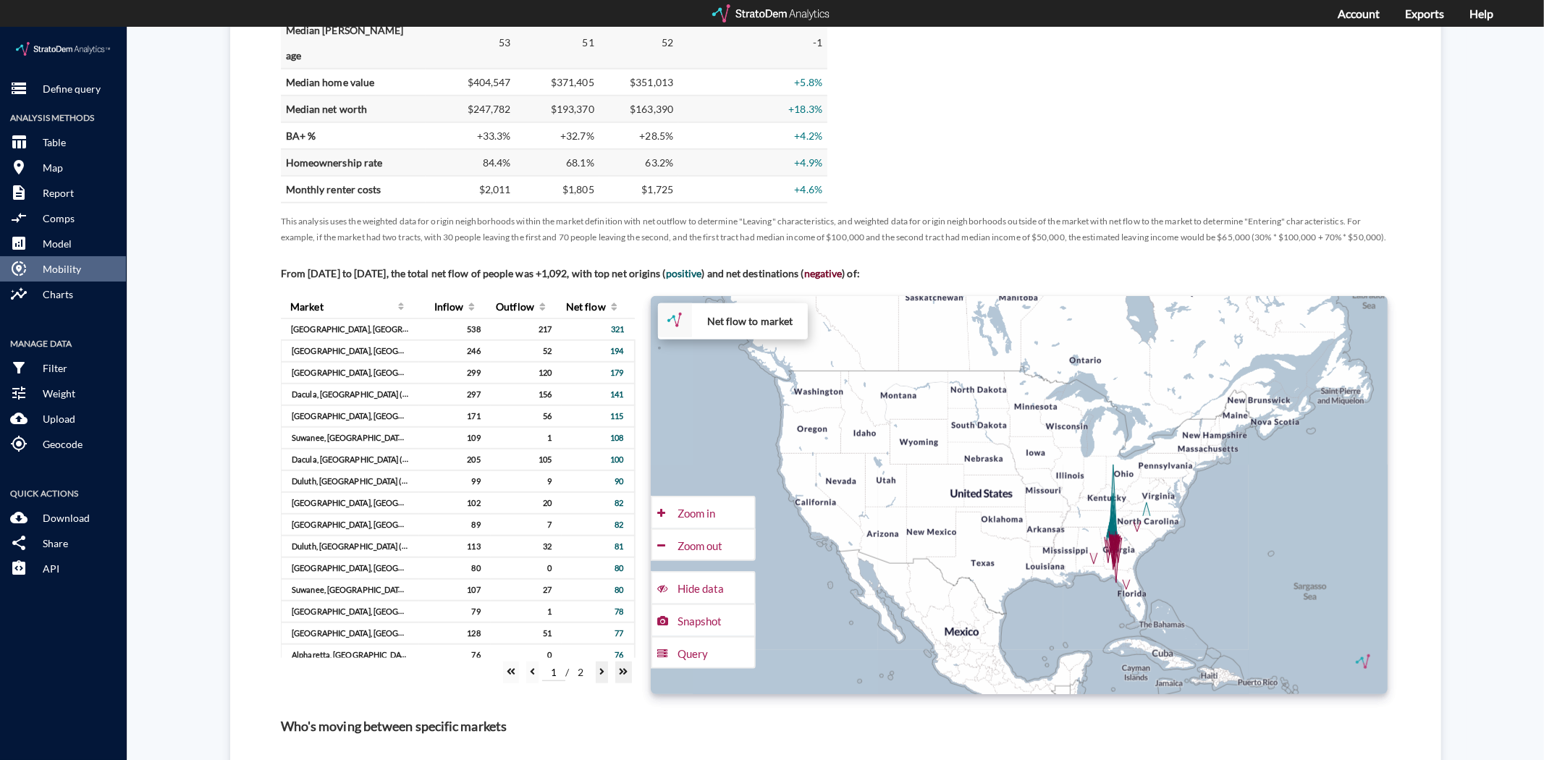
scroll to position [804, 0]
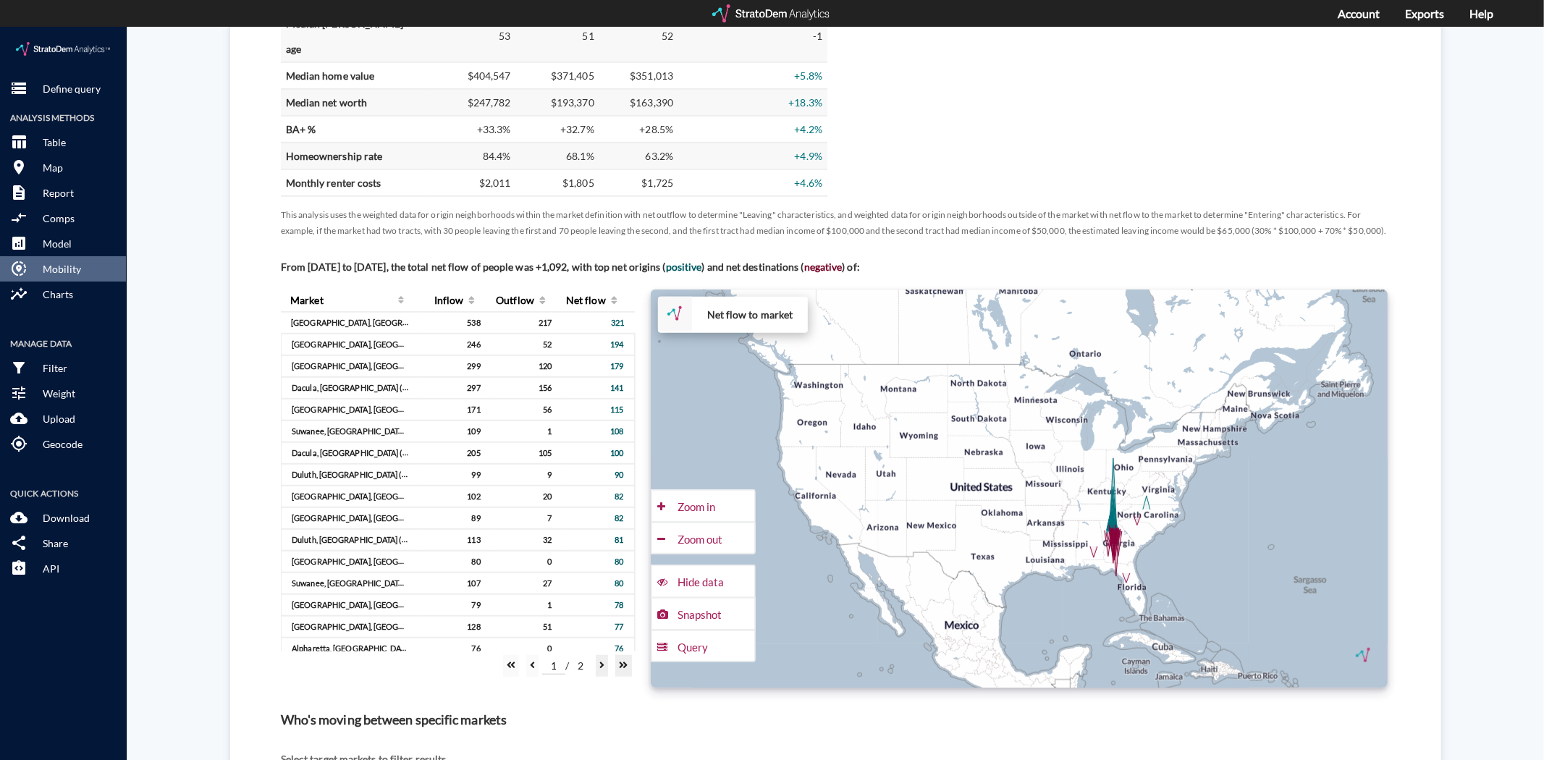
click div "+ − Net flow to market CUSTOMIZE DATA Draw a polygon Draw a rectangle Draw a ma…"
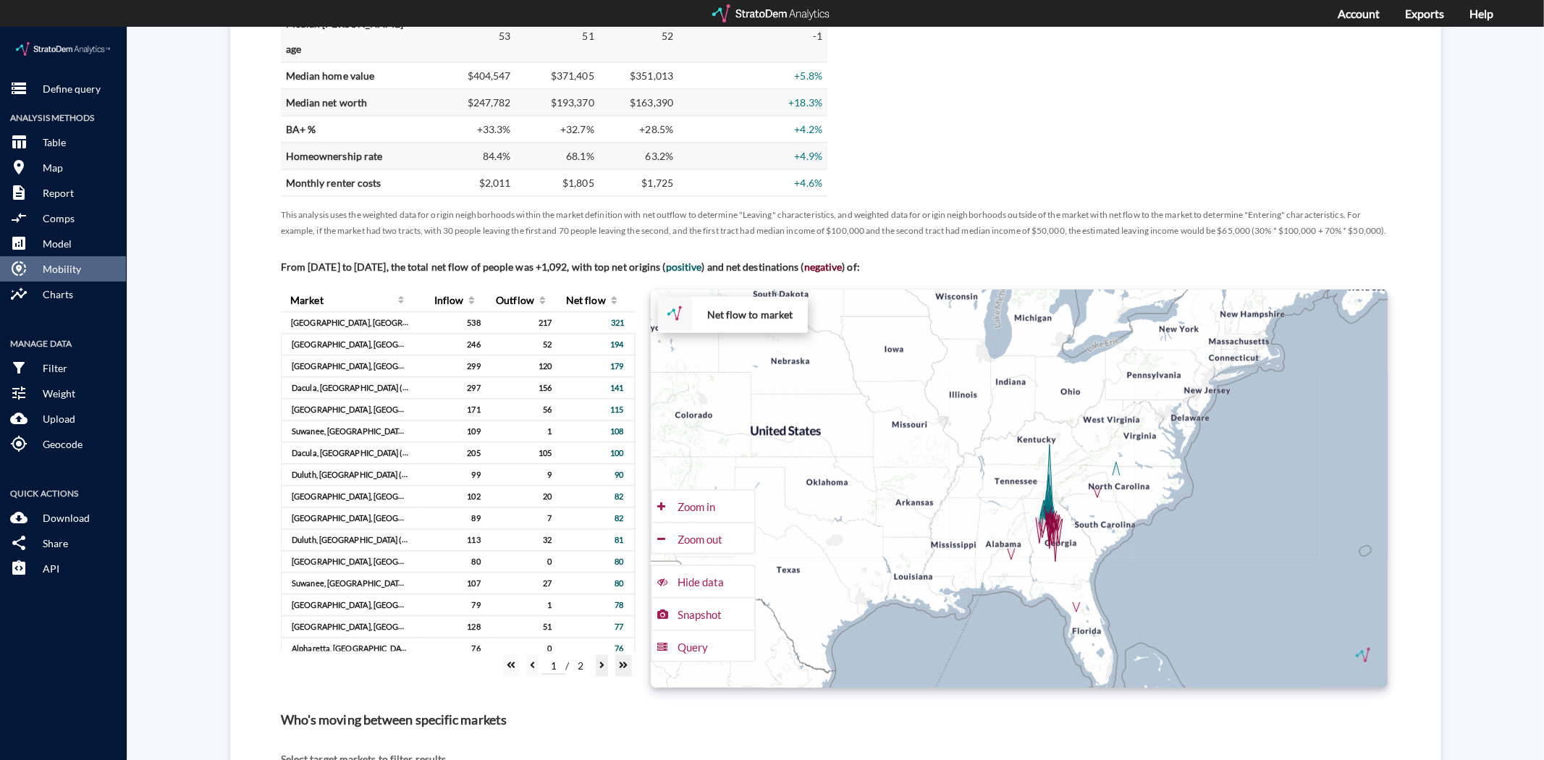
click div "+ − Net flow to market CUSTOMIZE DATA Draw a polygon Draw a rectangle Draw a ma…"
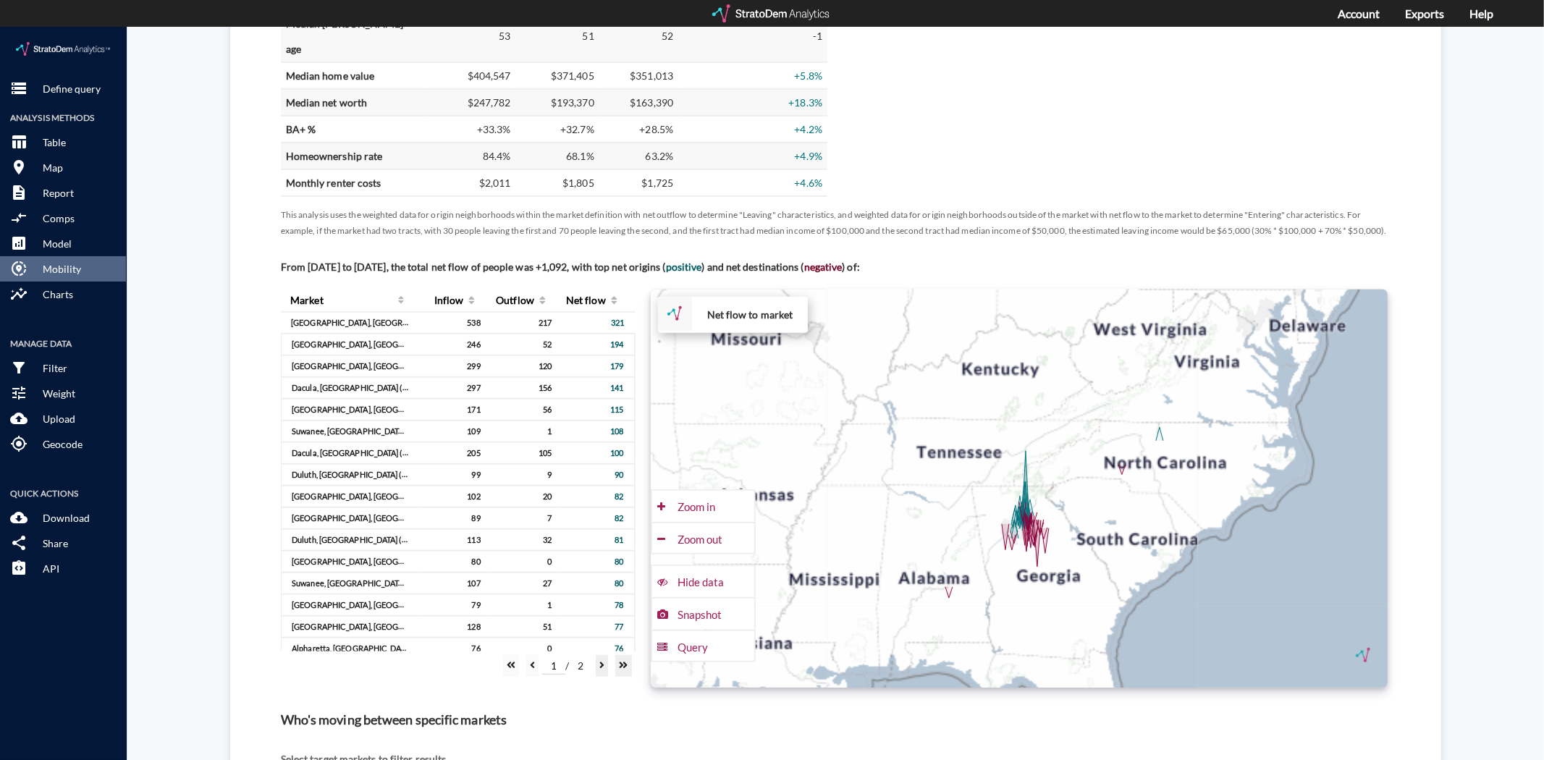
click div "+ − Net flow to market CUSTOMIZE DATA Draw a polygon Draw a rectangle Draw a ma…"
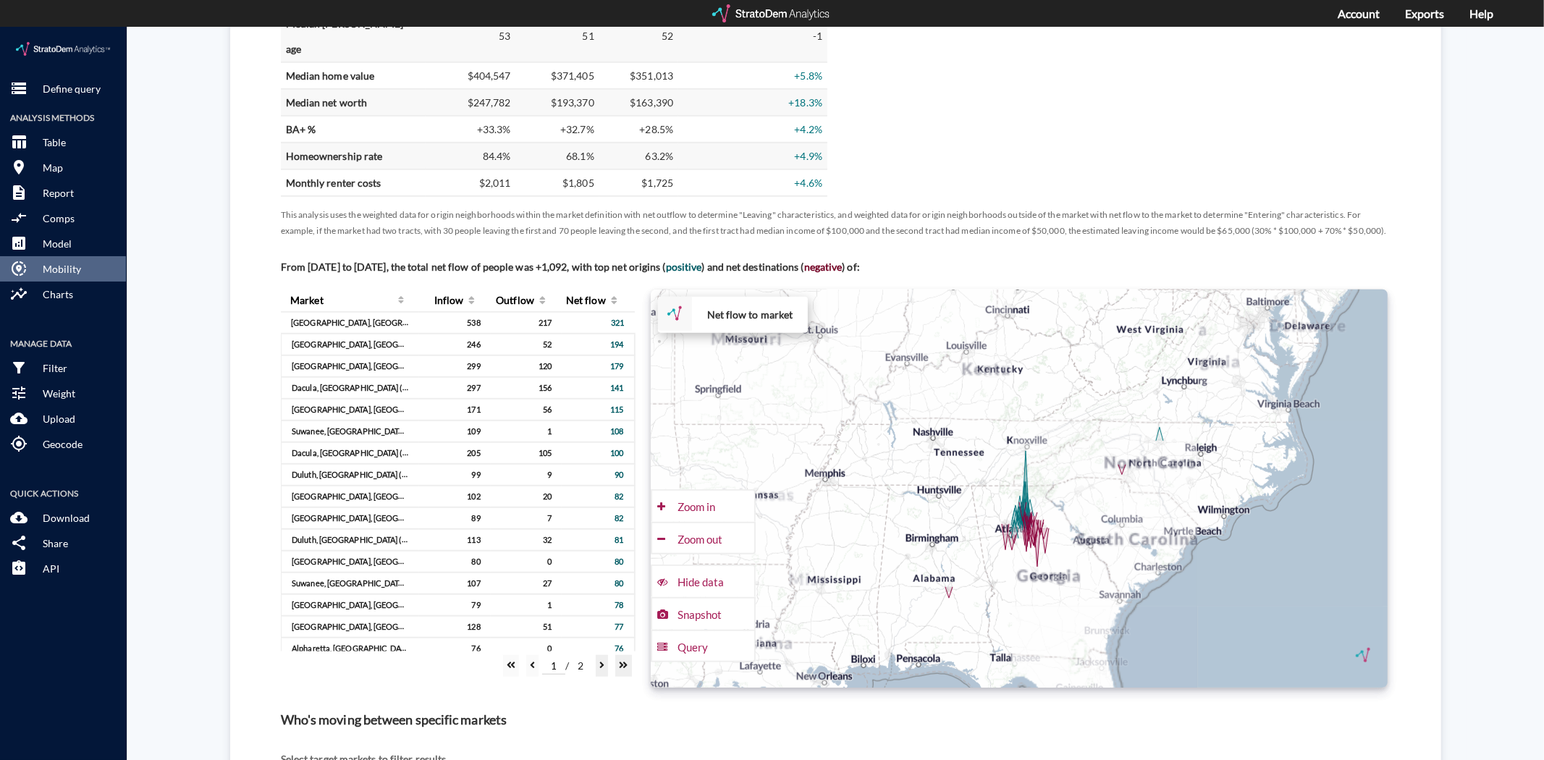
click div "+ − Net flow to market CUSTOMIZE DATA Draw a polygon Draw a rectangle Draw a ma…"
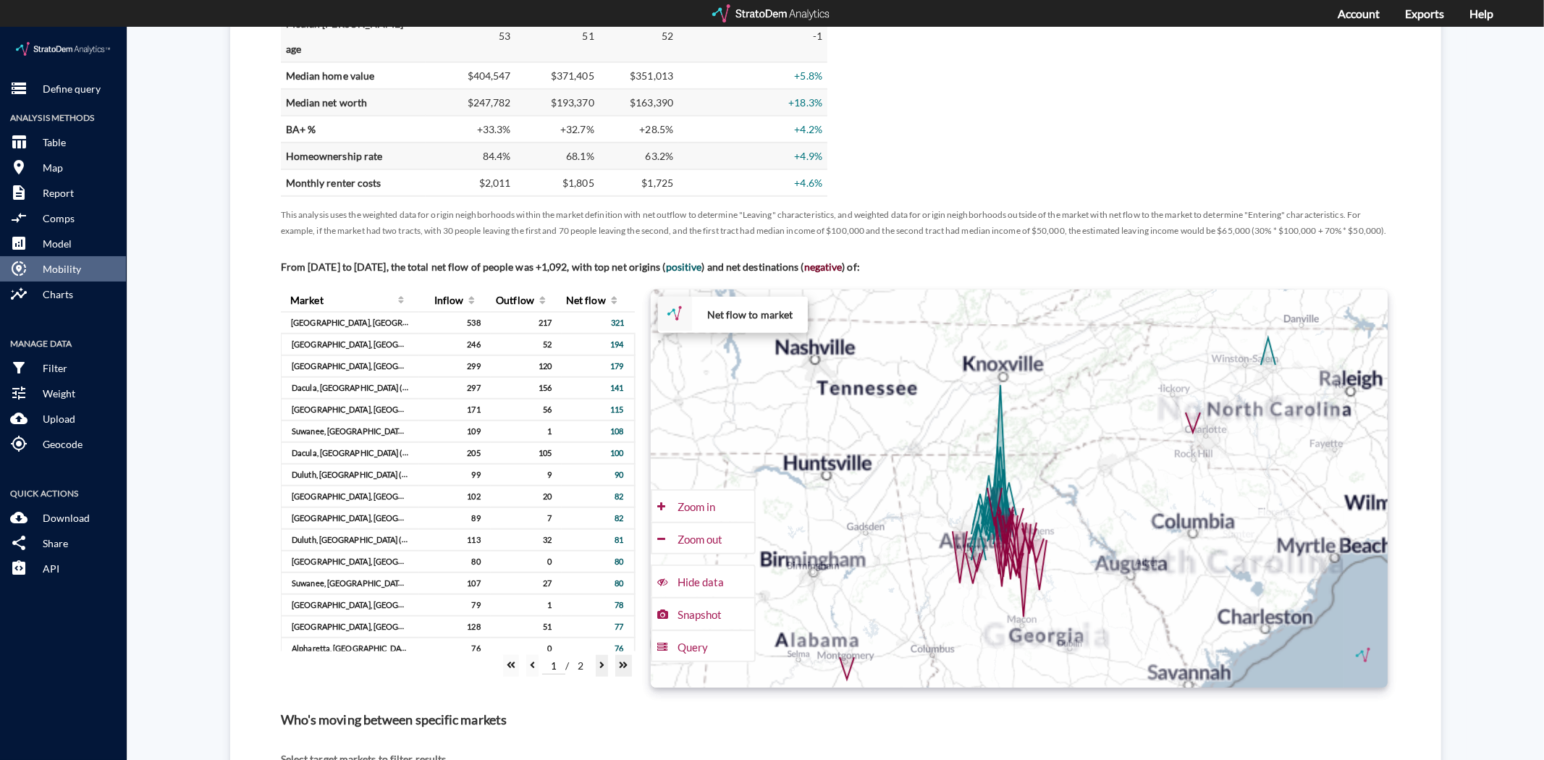
click div "+ − Net flow to market CUSTOMIZE DATA Draw a polygon Draw a rectangle Draw a ma…"
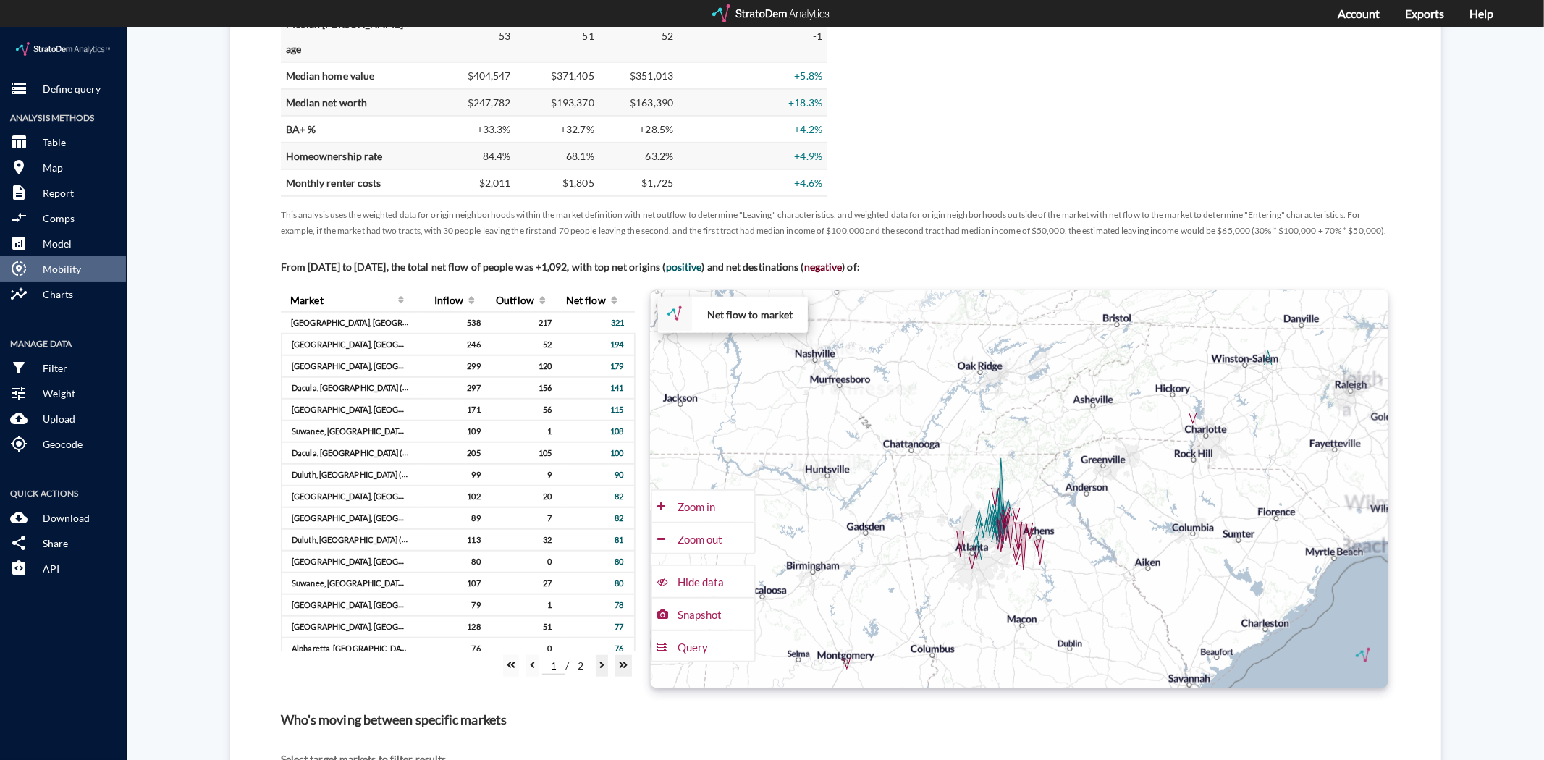
click div "+ − Net flow to market CUSTOMIZE DATA Draw a polygon Draw a rectangle Draw a ma…"
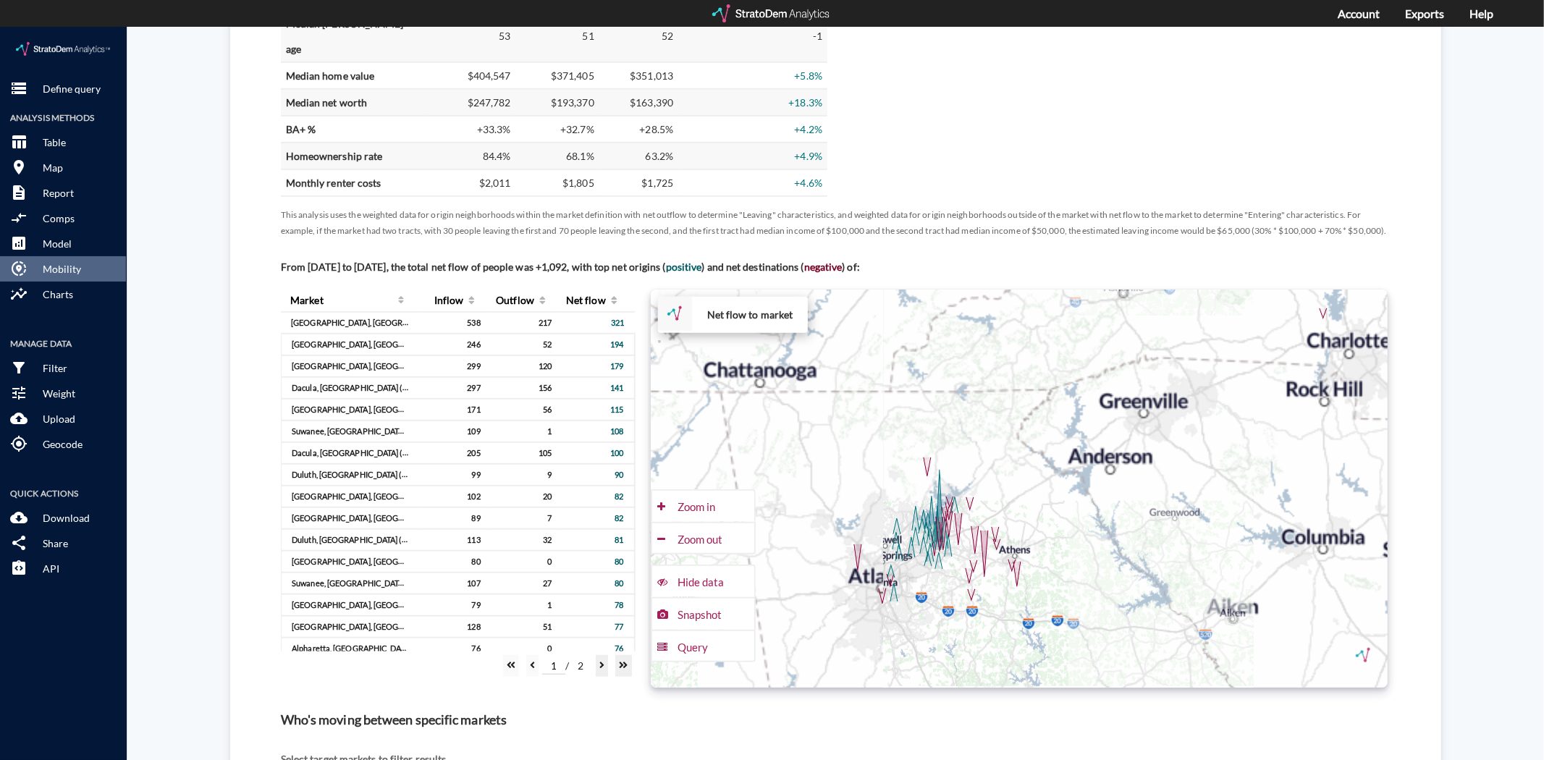
click div "+ − Net flow to market CUSTOMIZE DATA Draw a polygon Draw a rectangle Draw a ma…"
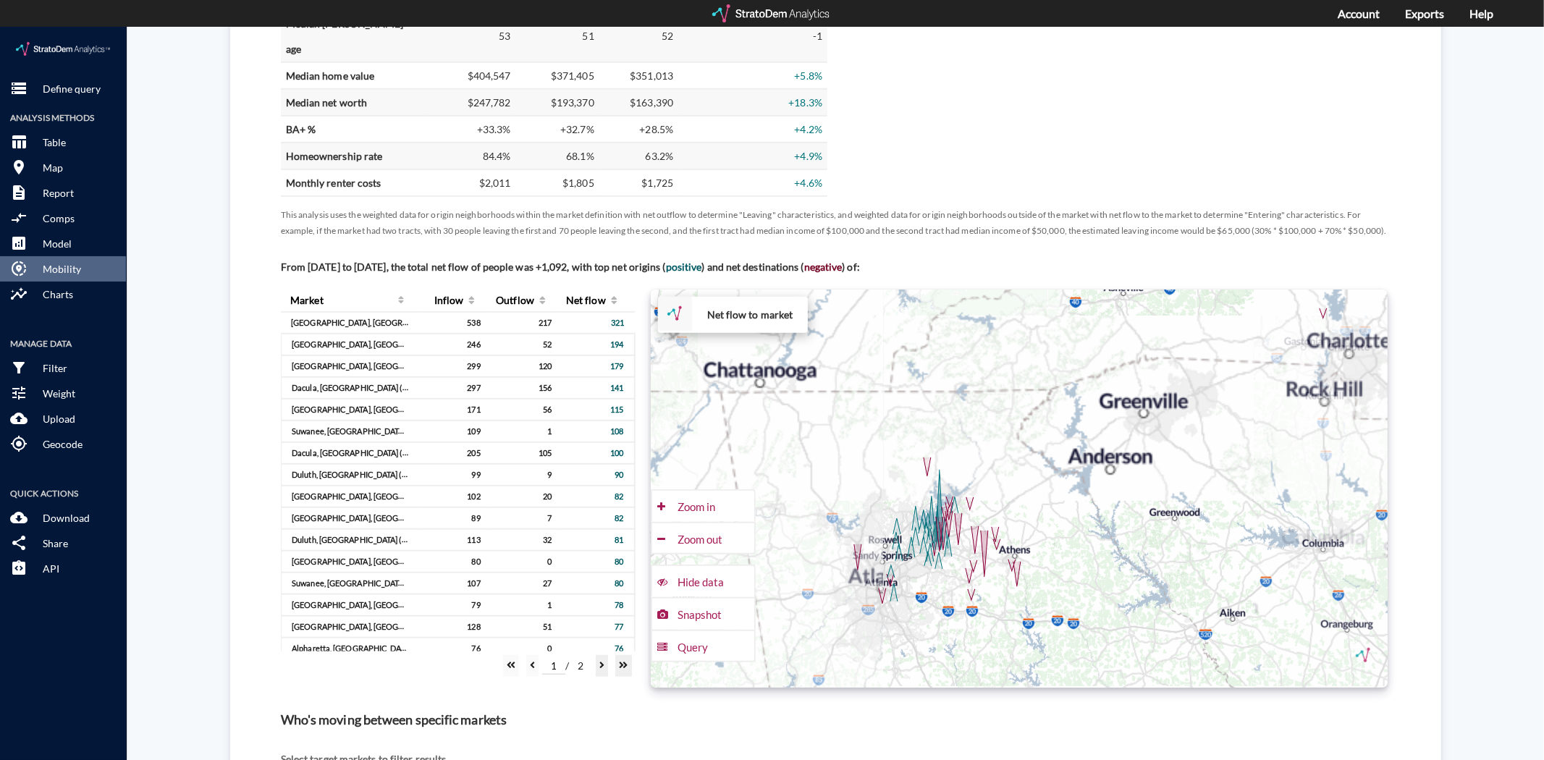
click div "+ − Net flow to market CUSTOMIZE DATA Draw a polygon Draw a rectangle Draw a ma…"
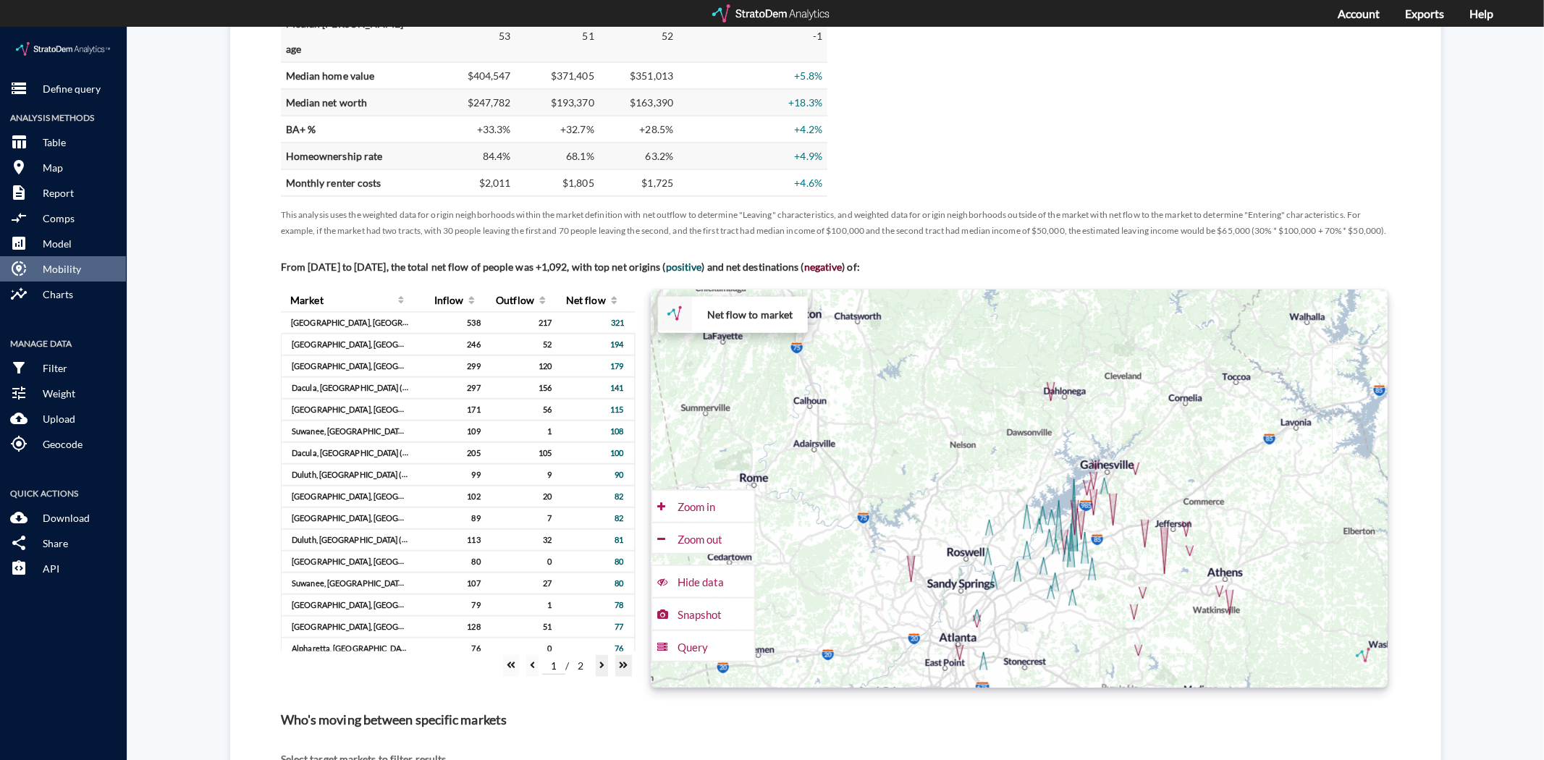
drag, startPoint x: 1007, startPoint y: 482, endPoint x: 1229, endPoint y: 467, distance: 222.0
click div "+ − Net flow to market CUSTOMIZE DATA Draw a polygon Draw a rectangle Draw a ma…"
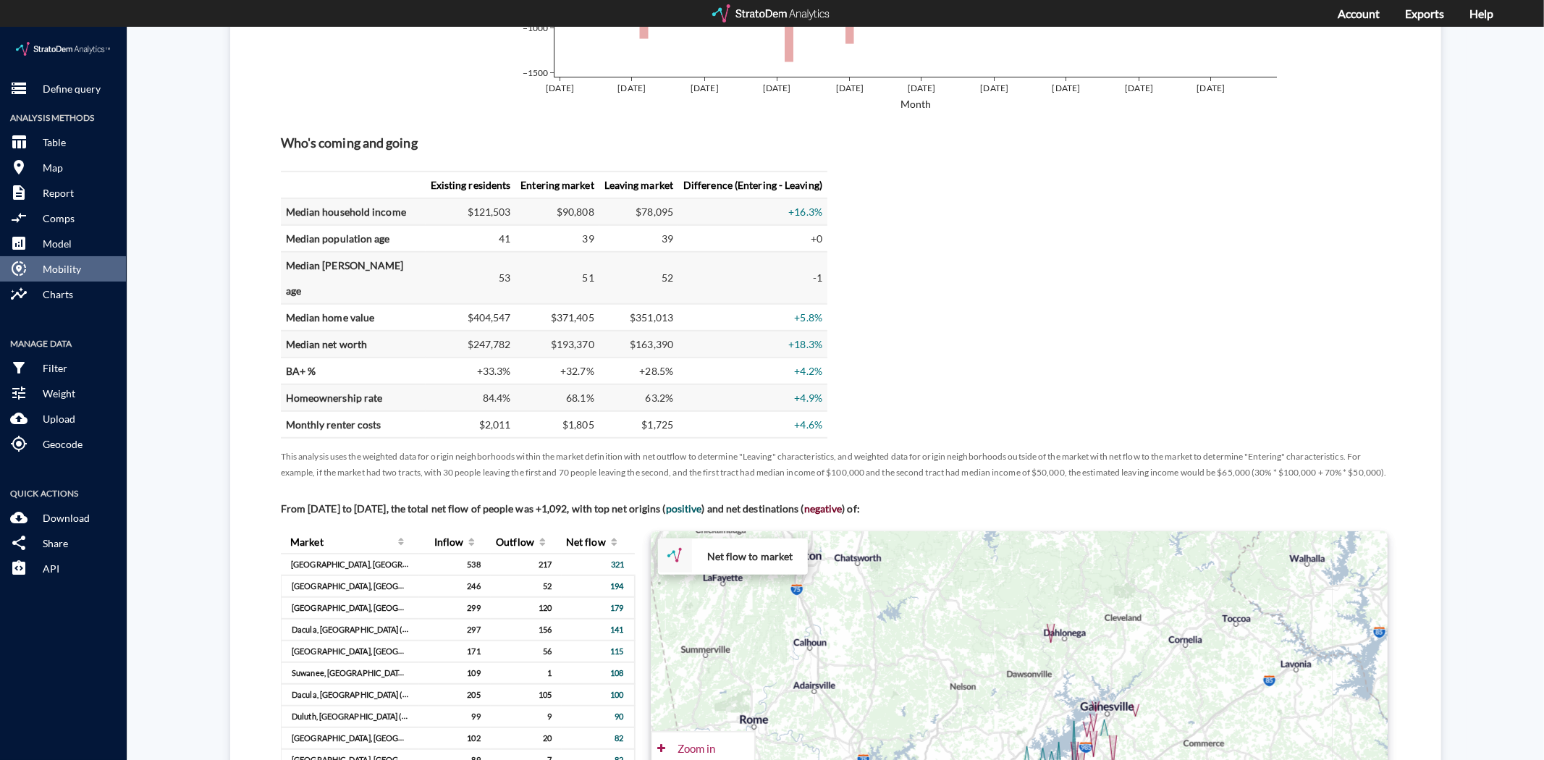
click td "$90,808"
click td "$121,503"
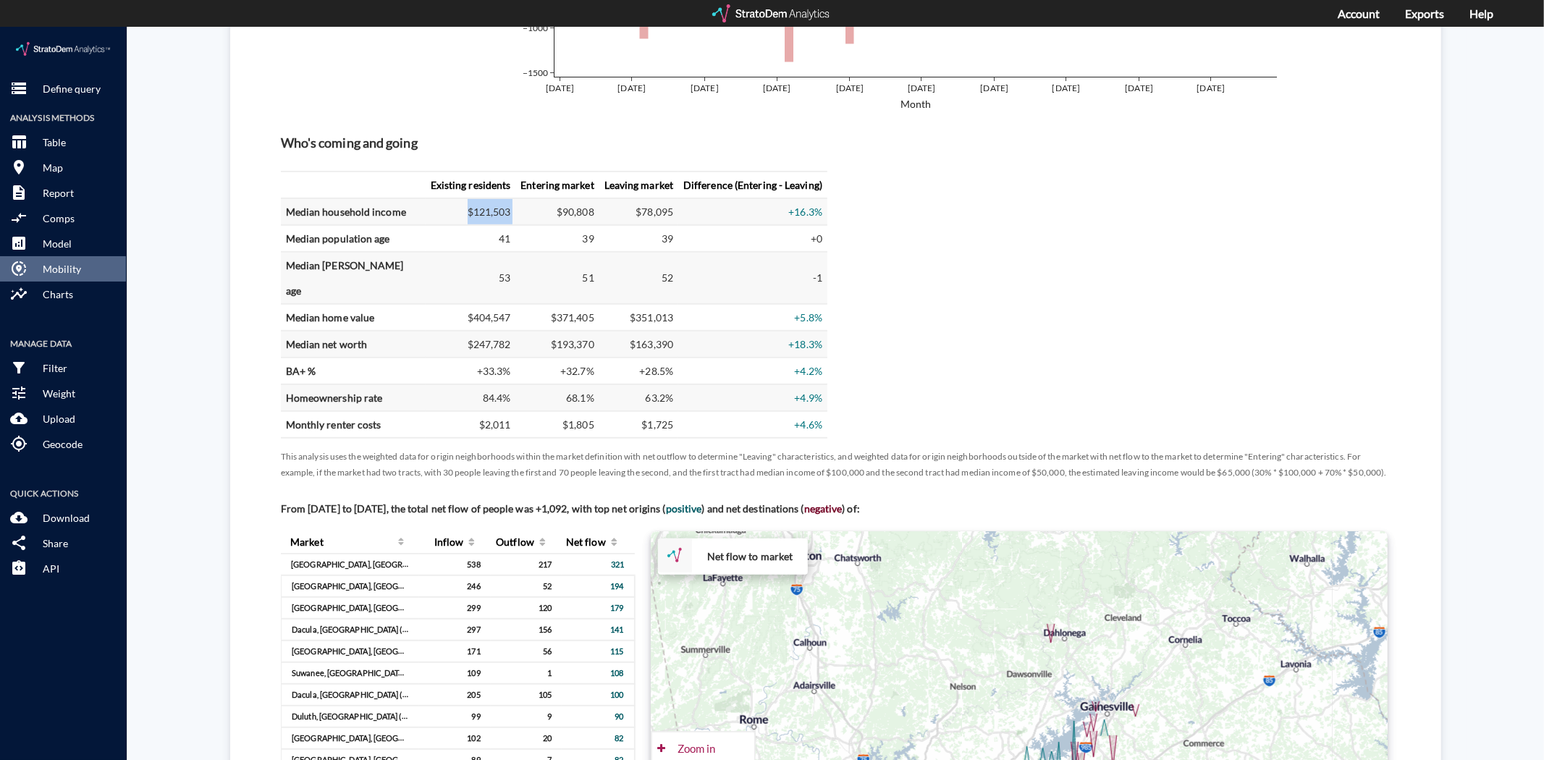
click td "$90,808"
drag, startPoint x: 478, startPoint y: 180, endPoint x: 577, endPoint y: 180, distance: 99.2
click tr "Median household income $121,503 $90,808 $78,095 +16.3%"
click td "$90,808"
drag, startPoint x: 572, startPoint y: 179, endPoint x: 435, endPoint y: 188, distance: 137.1
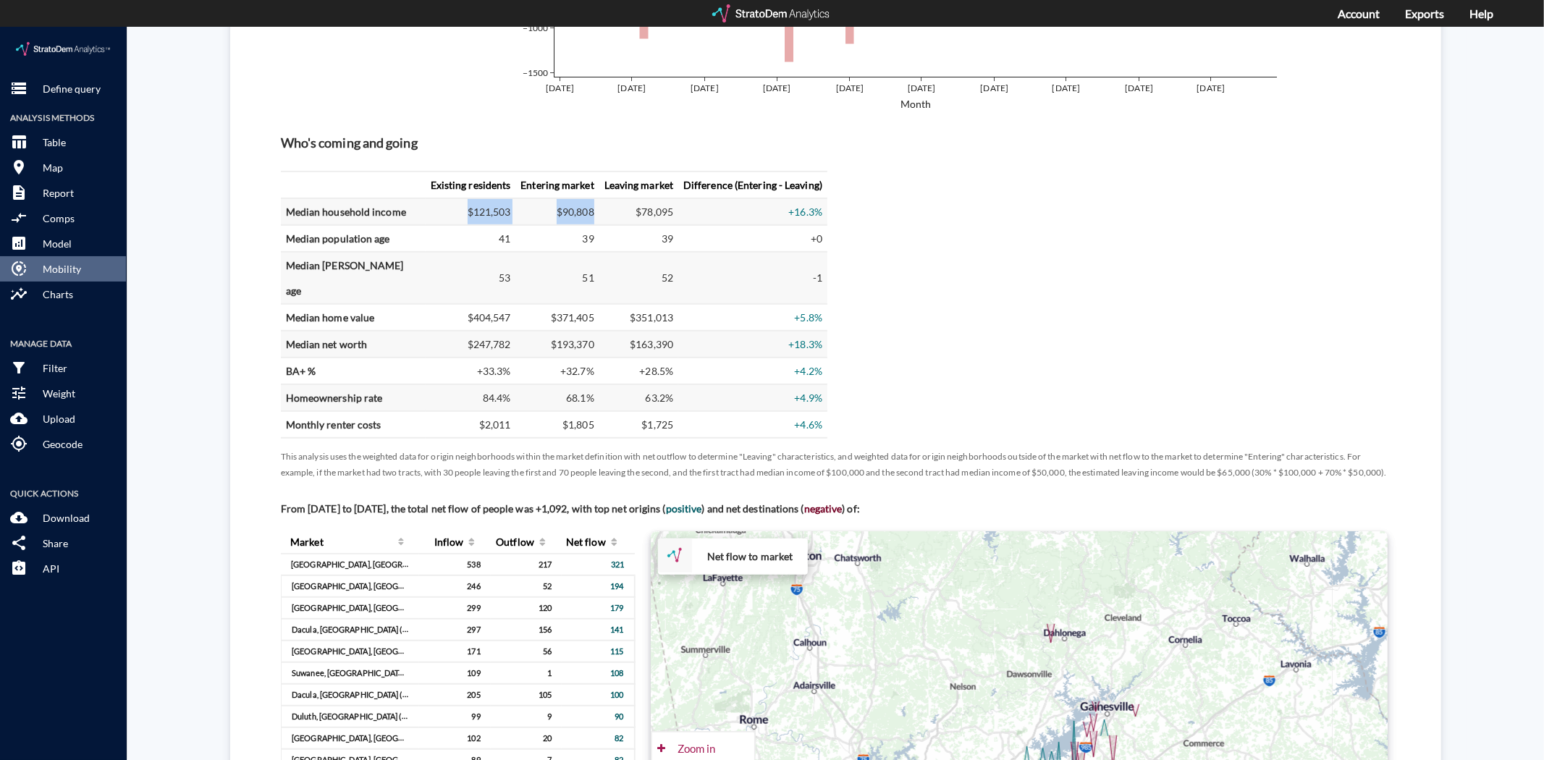
click tr "Median household income $121,503 $90,808 $78,095 +16.3%"
click td "$78,095"
click td "68.1%"
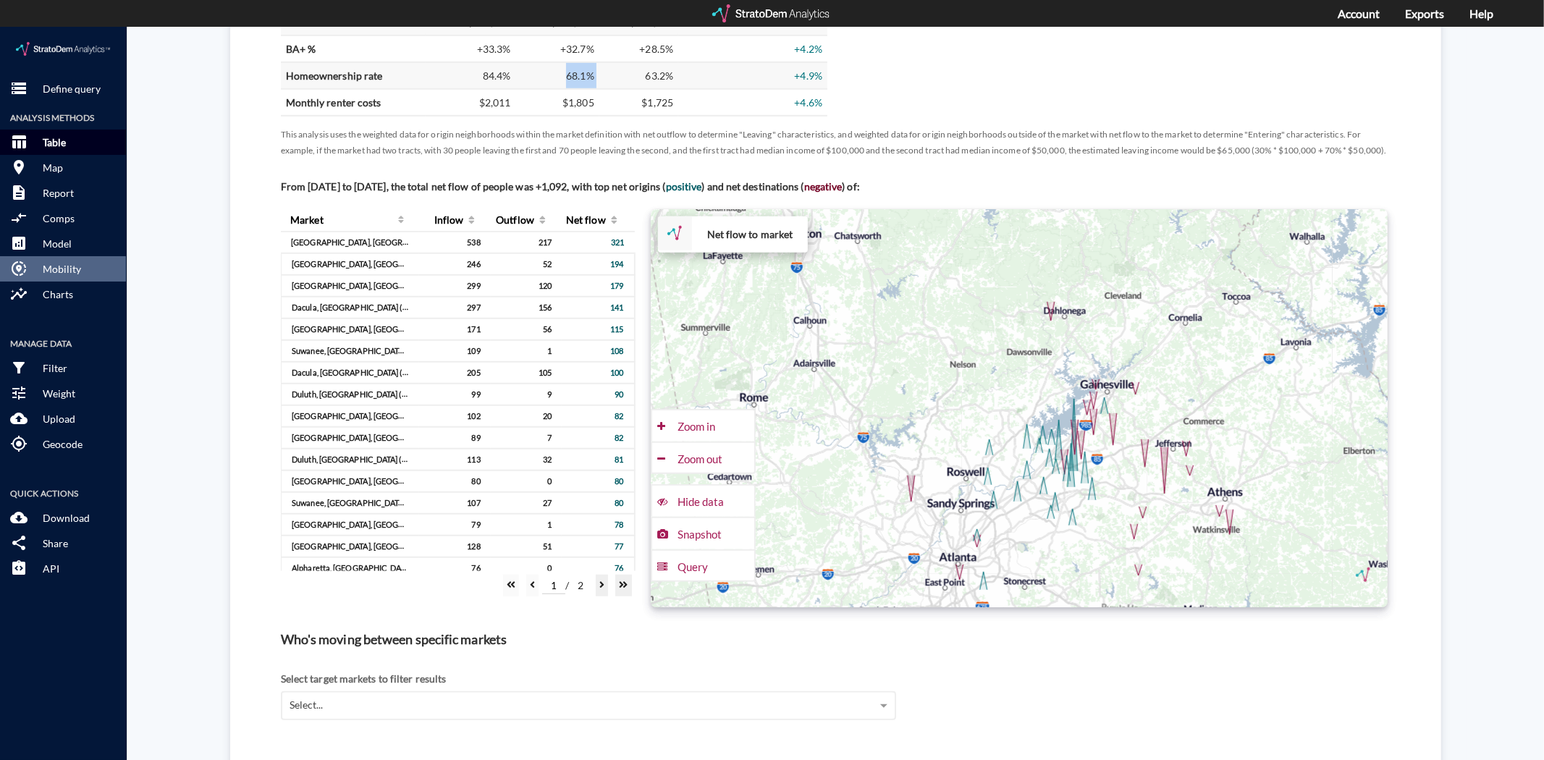
scroll to position [482, 0]
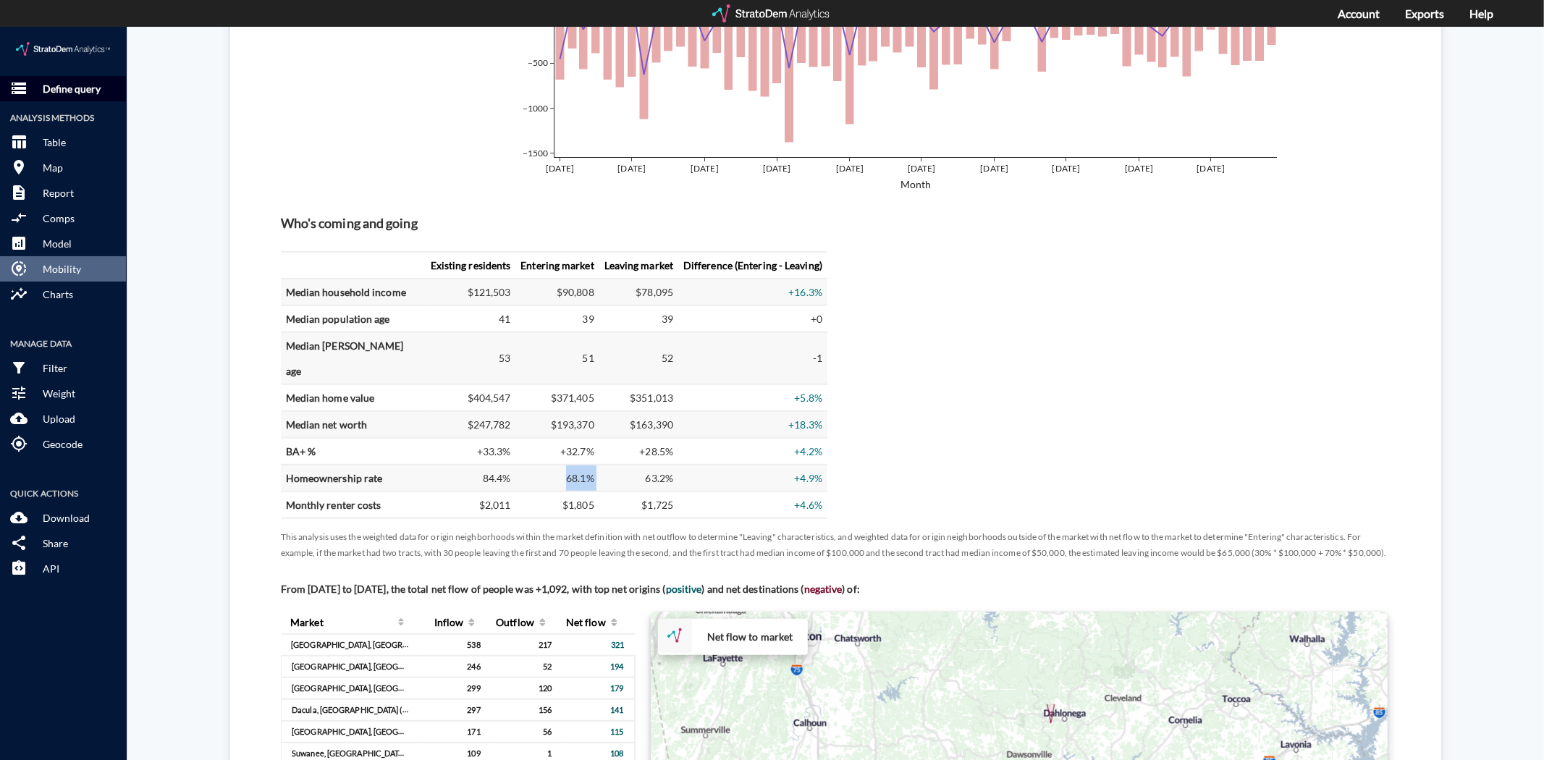
click p "Define query"
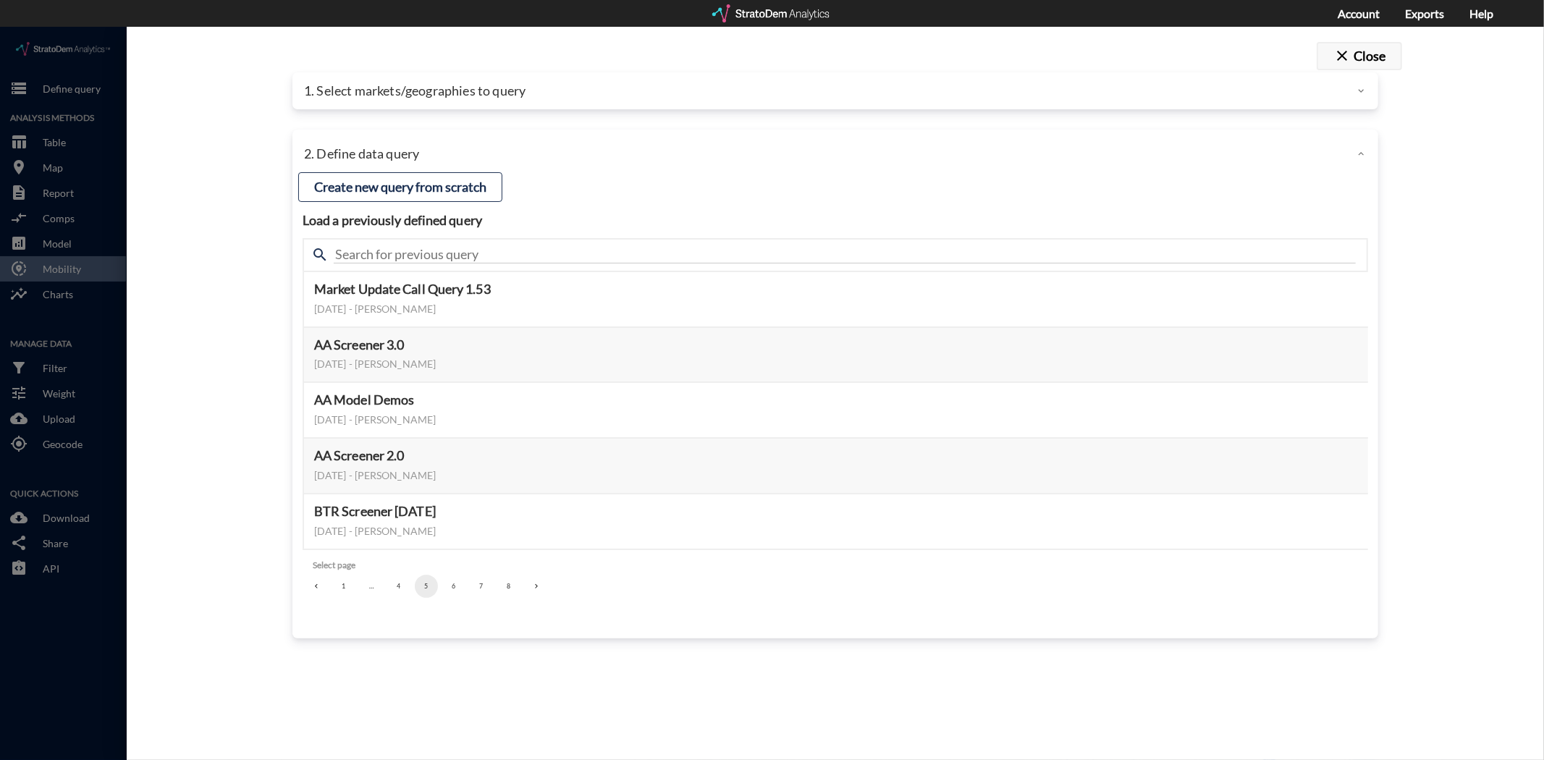
click button "close Close"
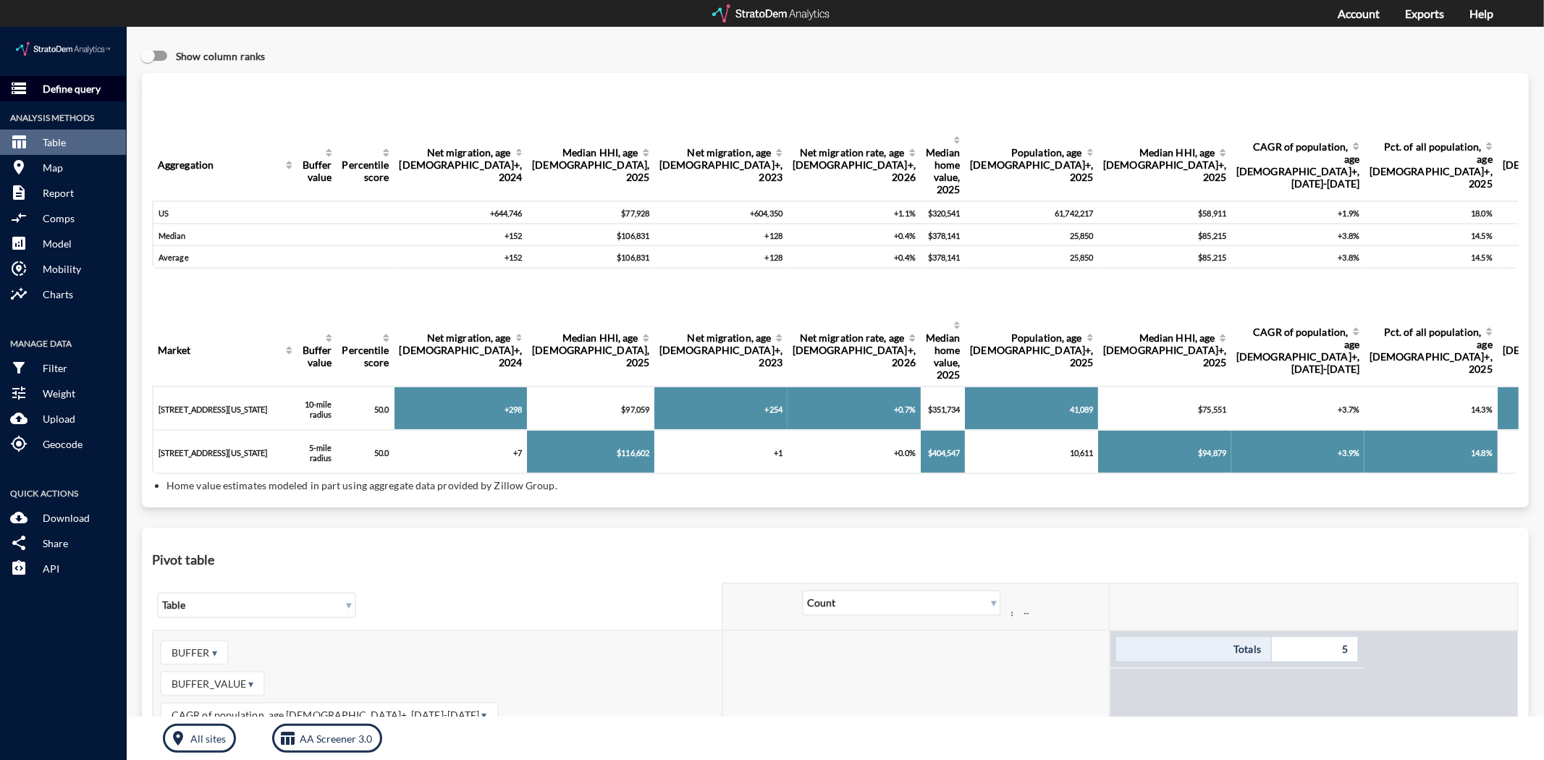
click p "Define query"
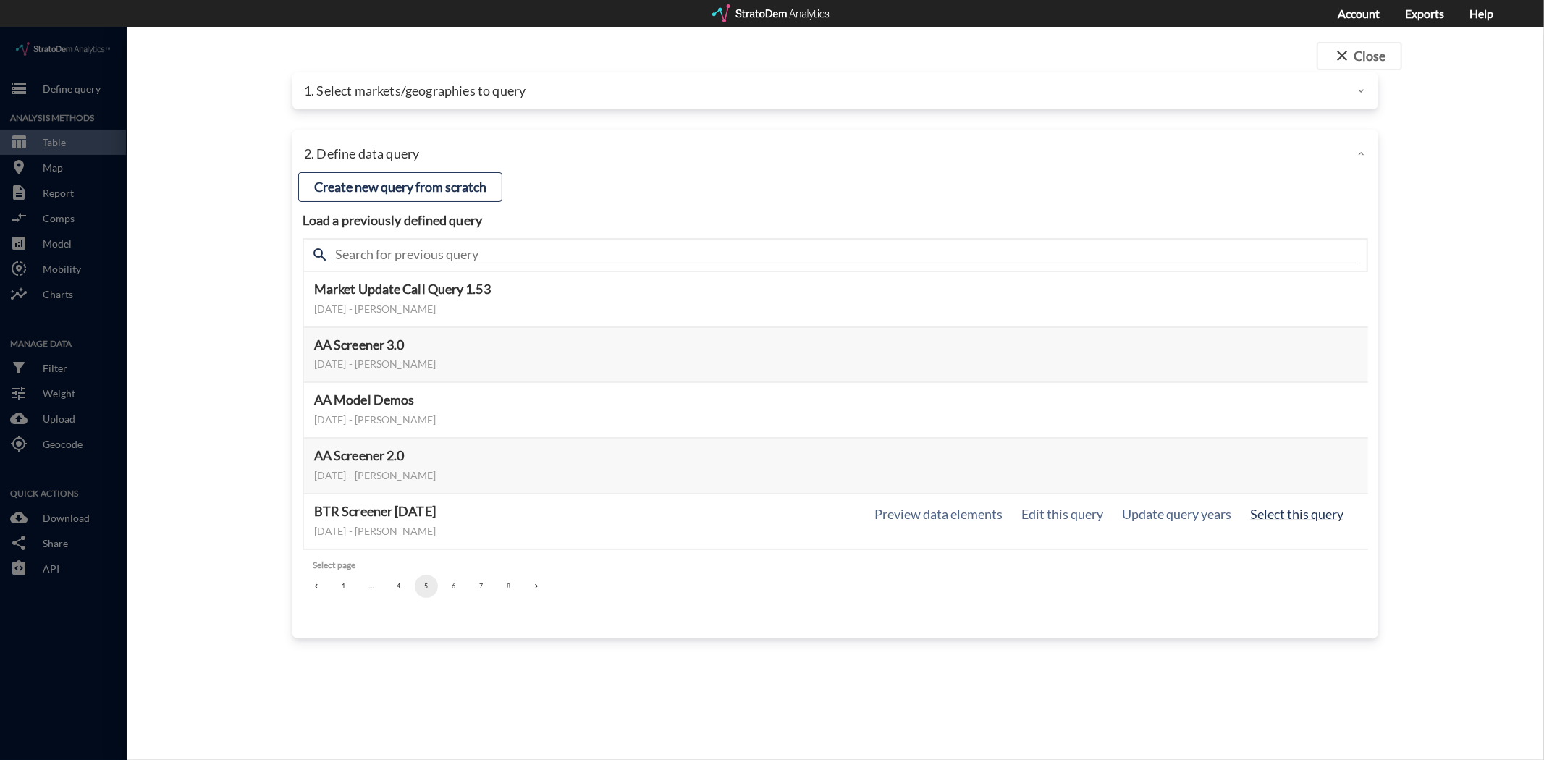
click button "Select this query"
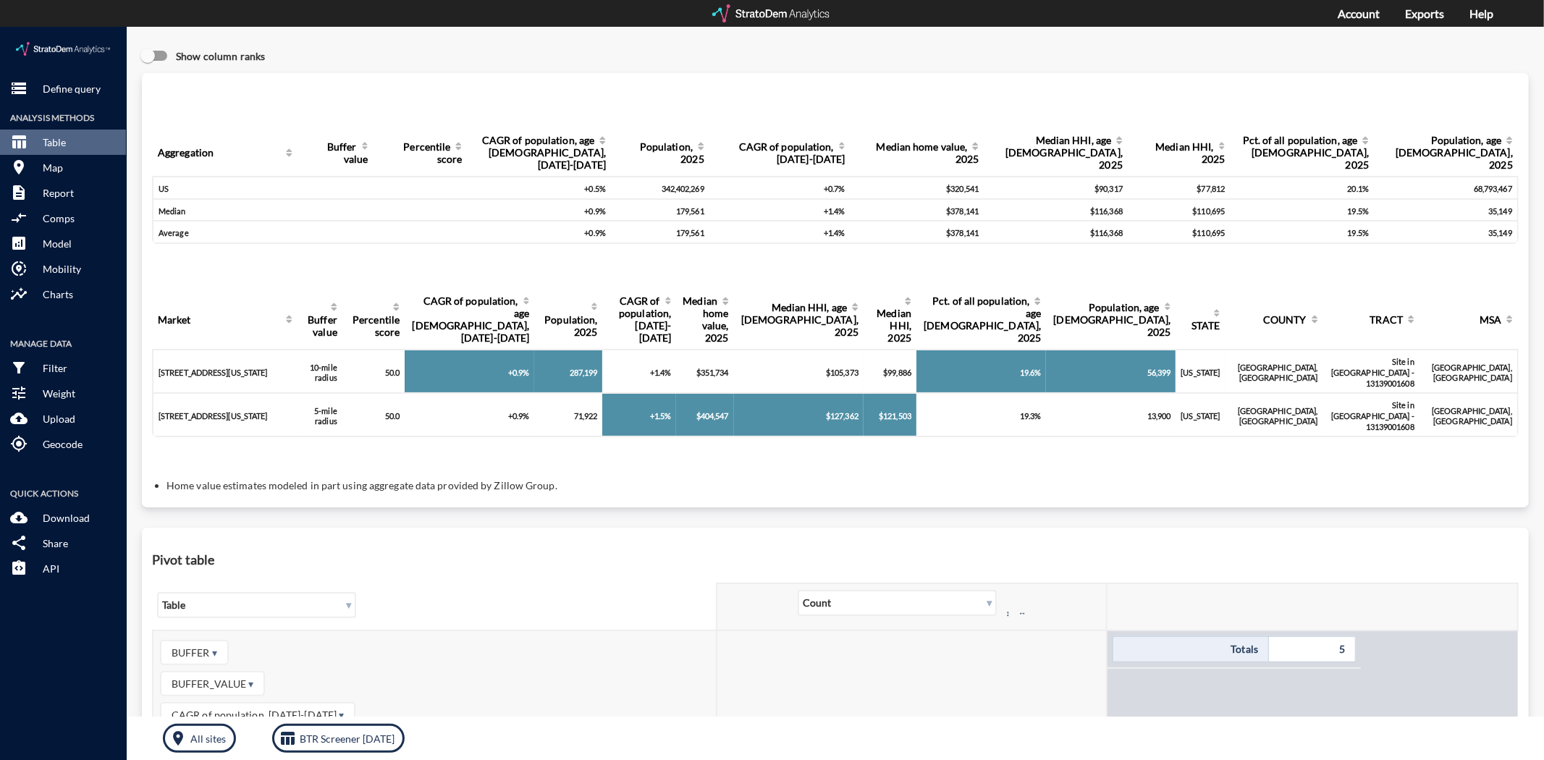
click div "$127,362"
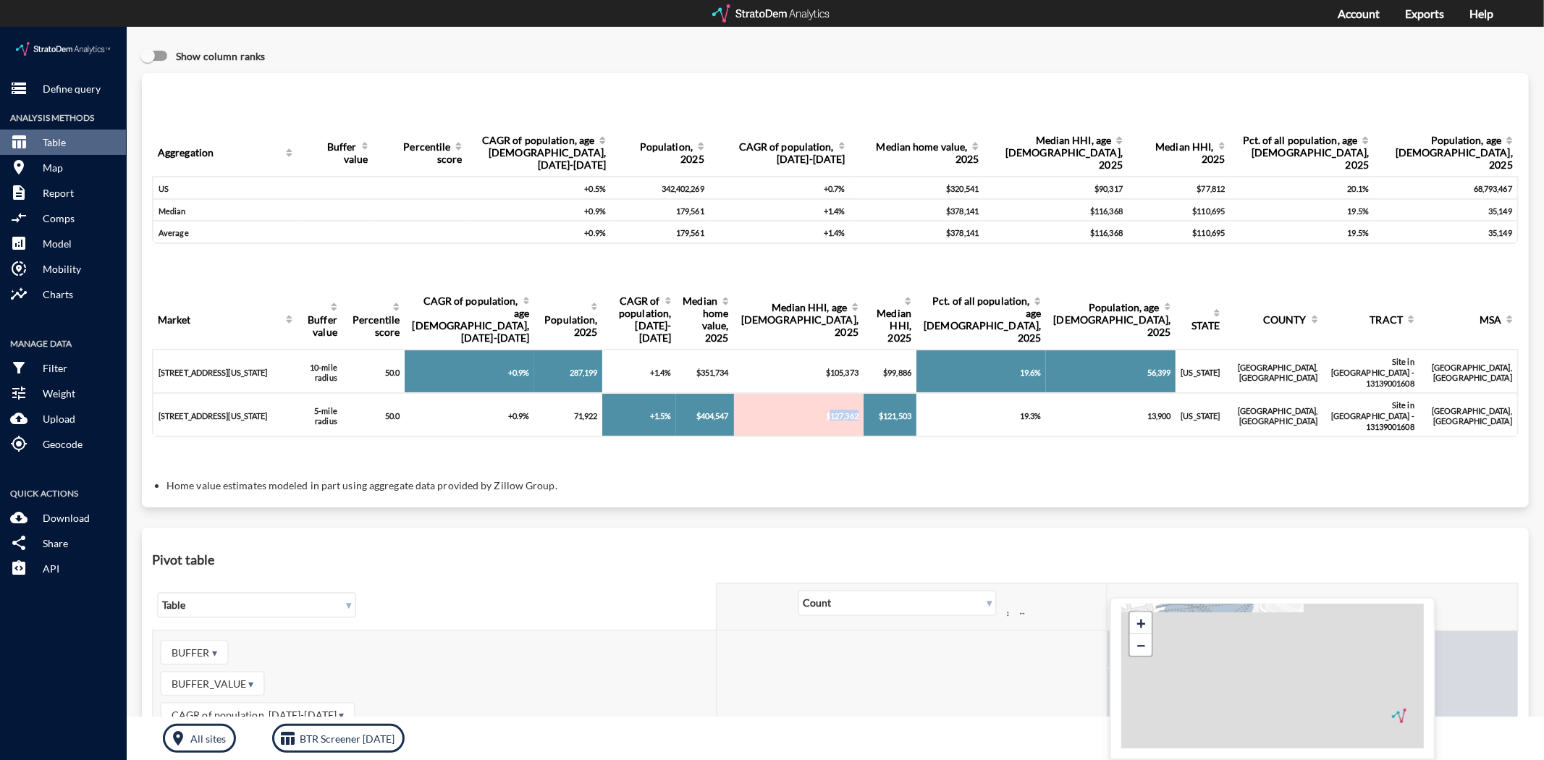
click div "$127,362"
click div "Query progress Aggregation Buffer value Percentile score CAGR of population, ag…"
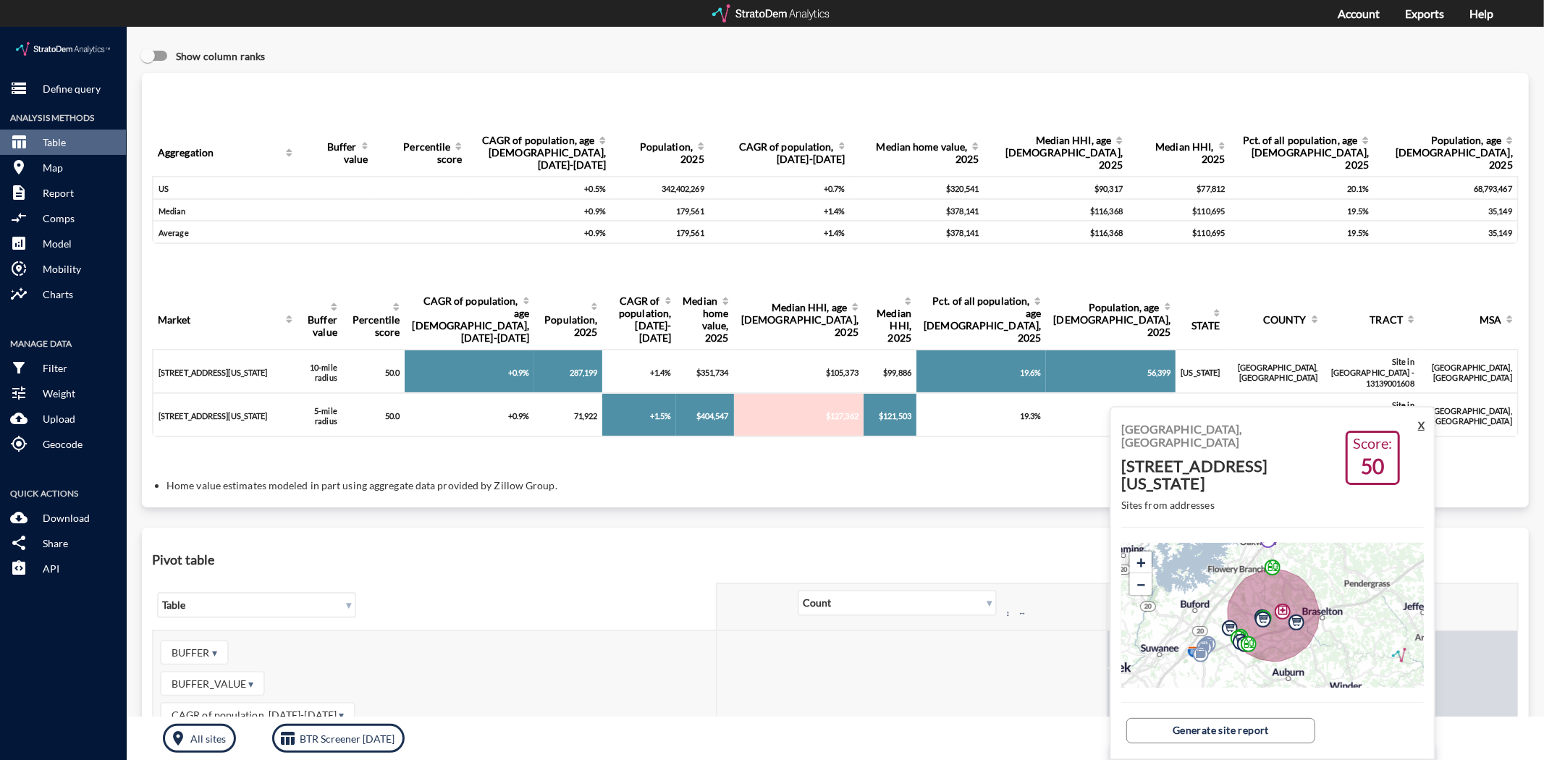
click button "X"
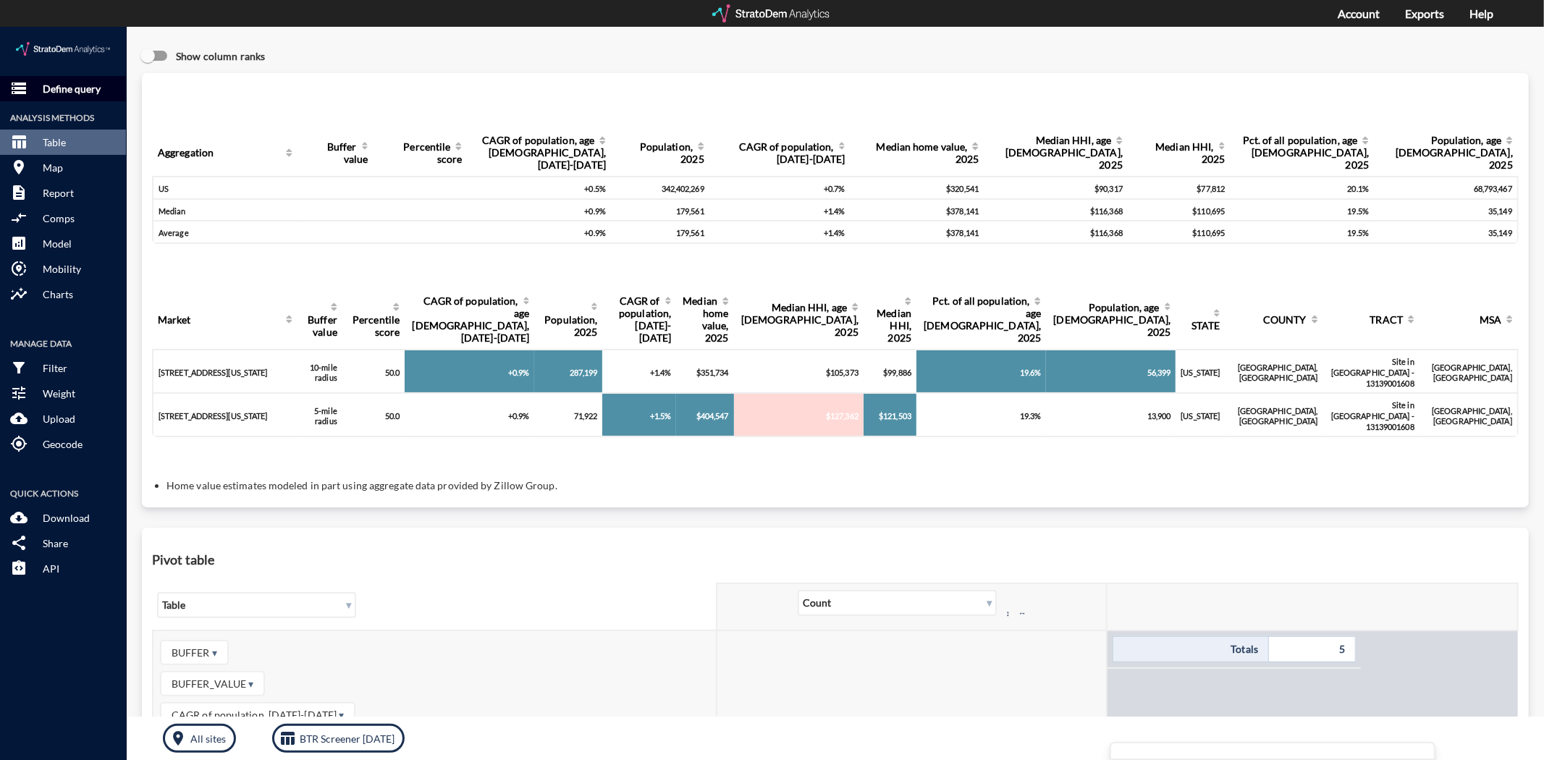
click p "Define query"
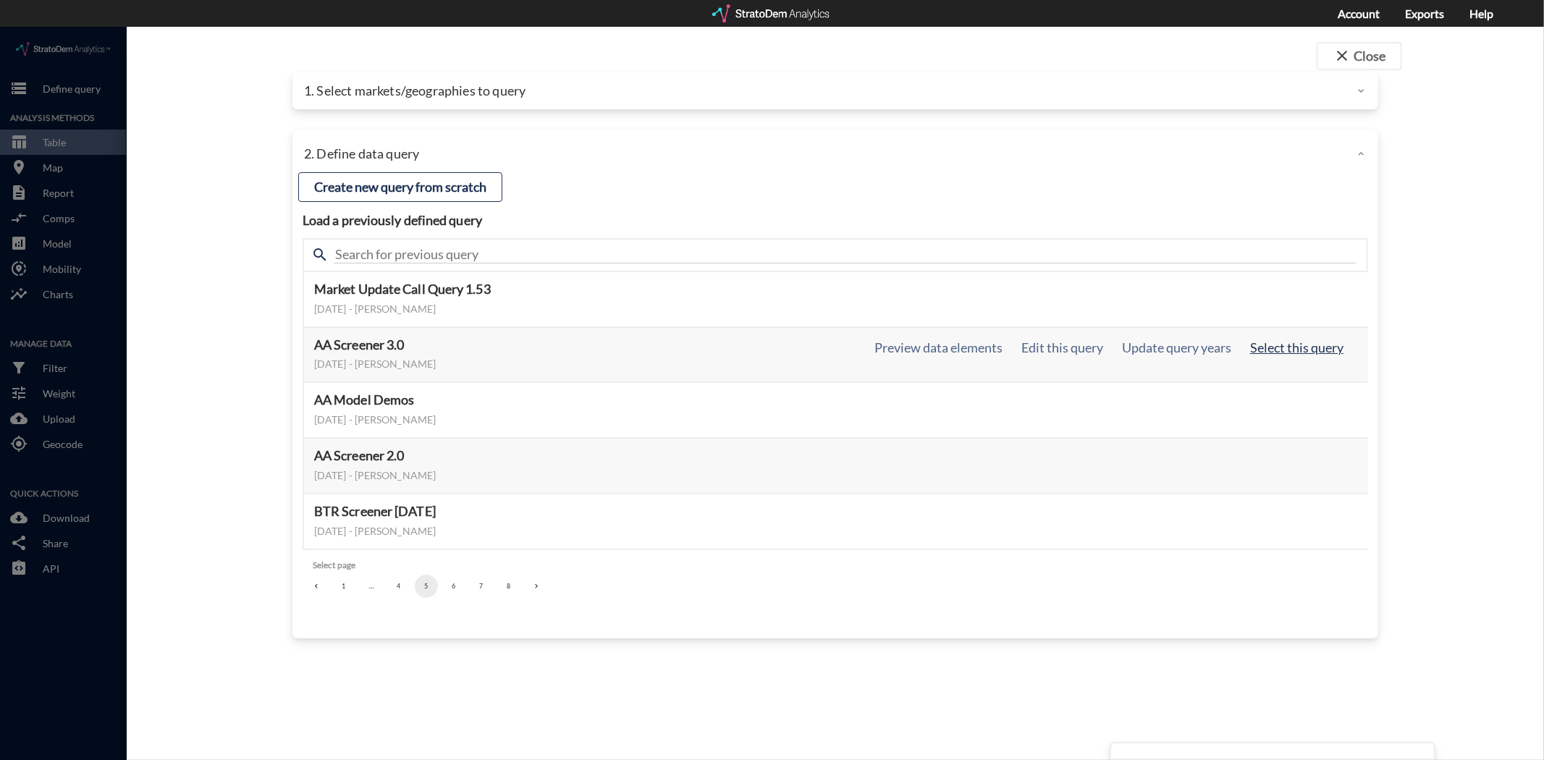
click button "Select this query"
